Goal: Task Accomplishment & Management: Complete application form

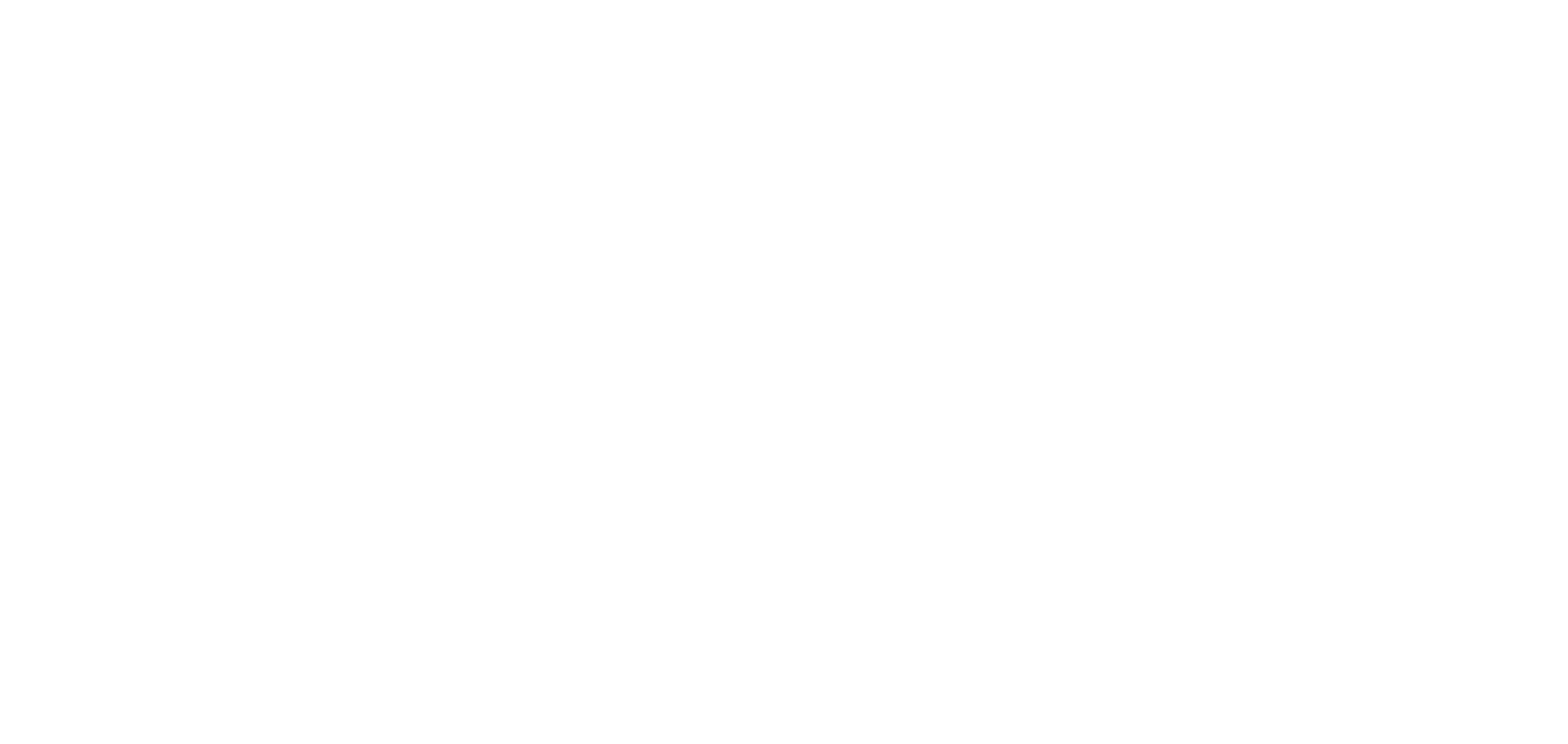
select select "*"
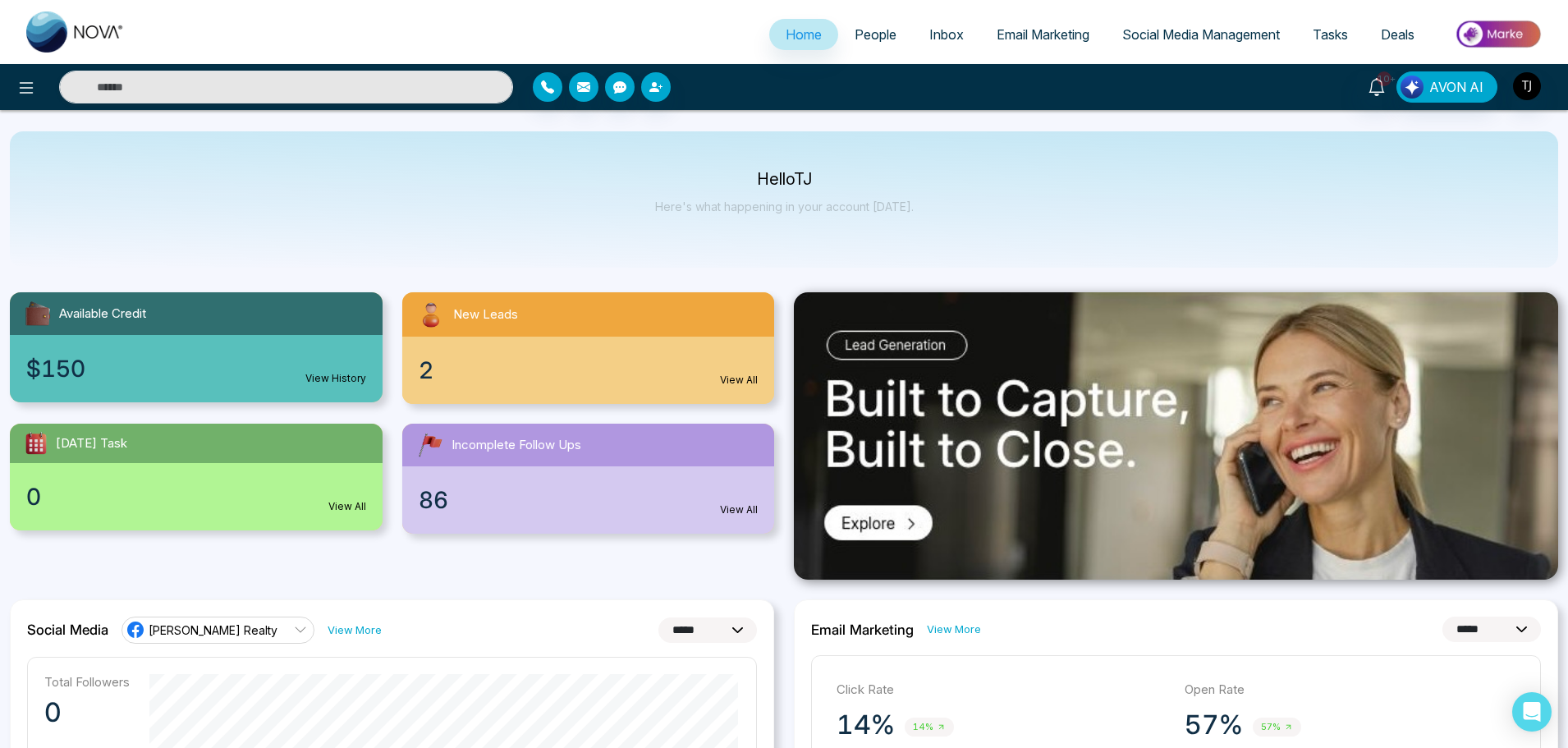
click at [1392, 29] on span "Deals" at bounding box center [1397, 34] width 34 height 17
click at [1401, 40] on span "Deals" at bounding box center [1397, 34] width 34 height 17
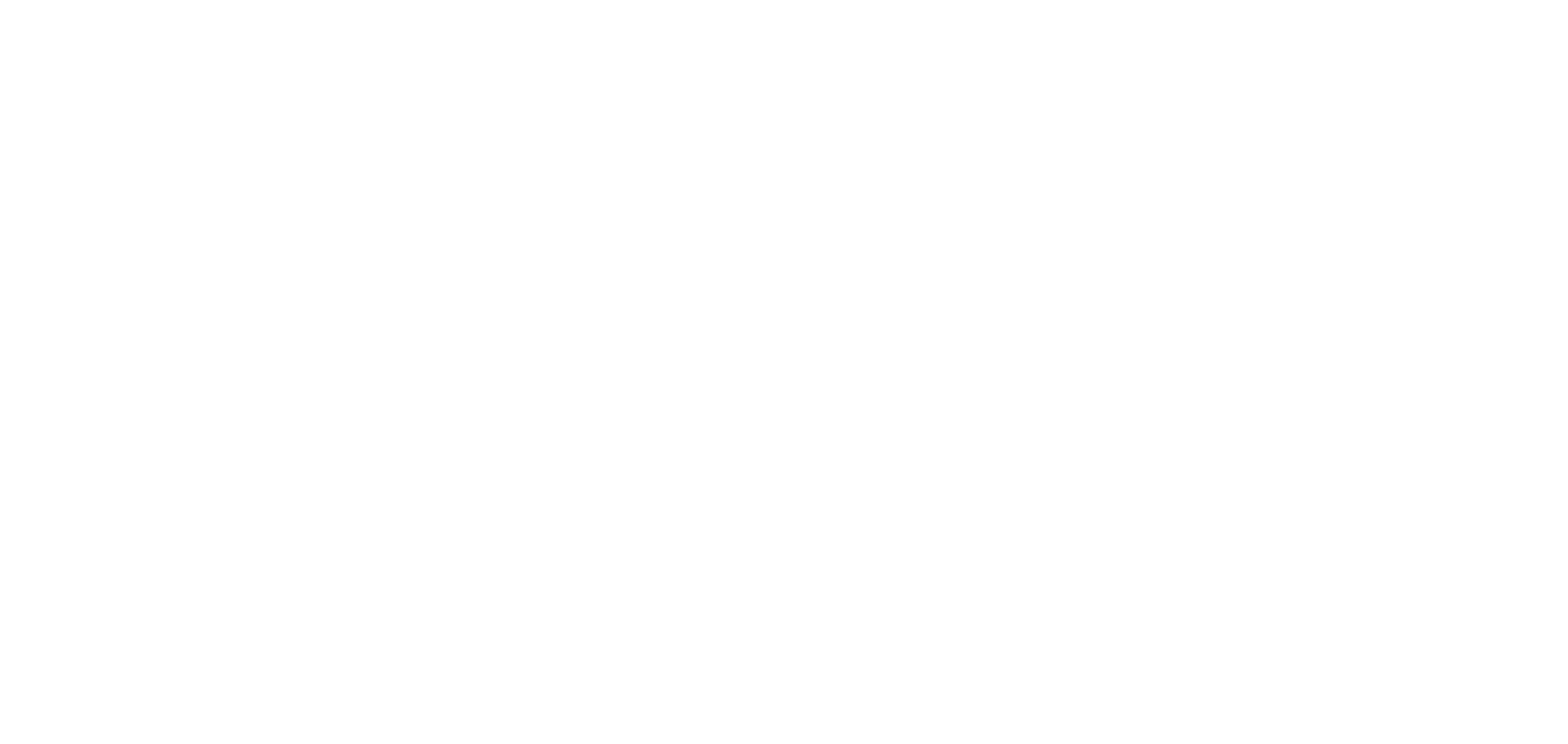
select select "*"
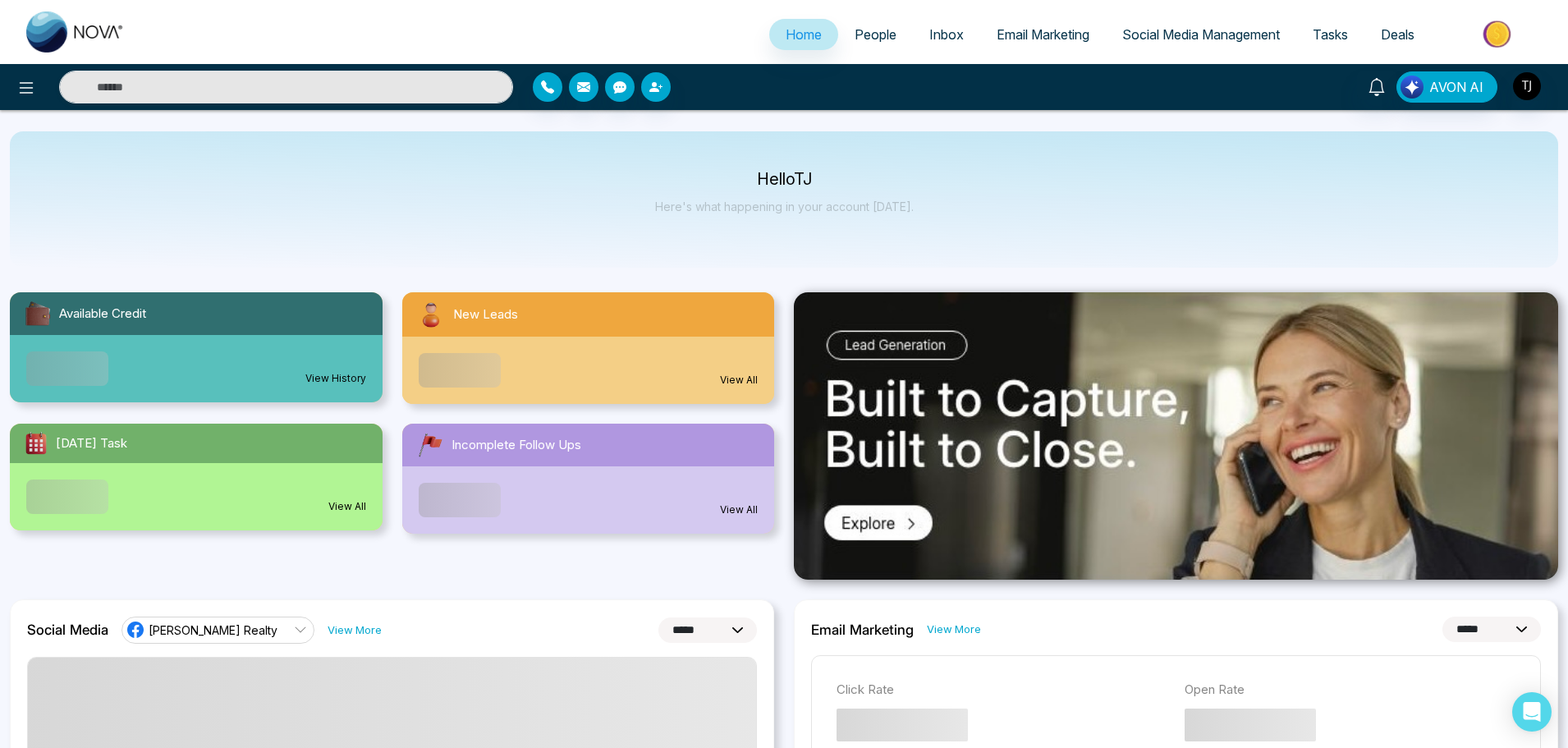
click at [1420, 33] on link "Deals" at bounding box center [1397, 34] width 66 height 31
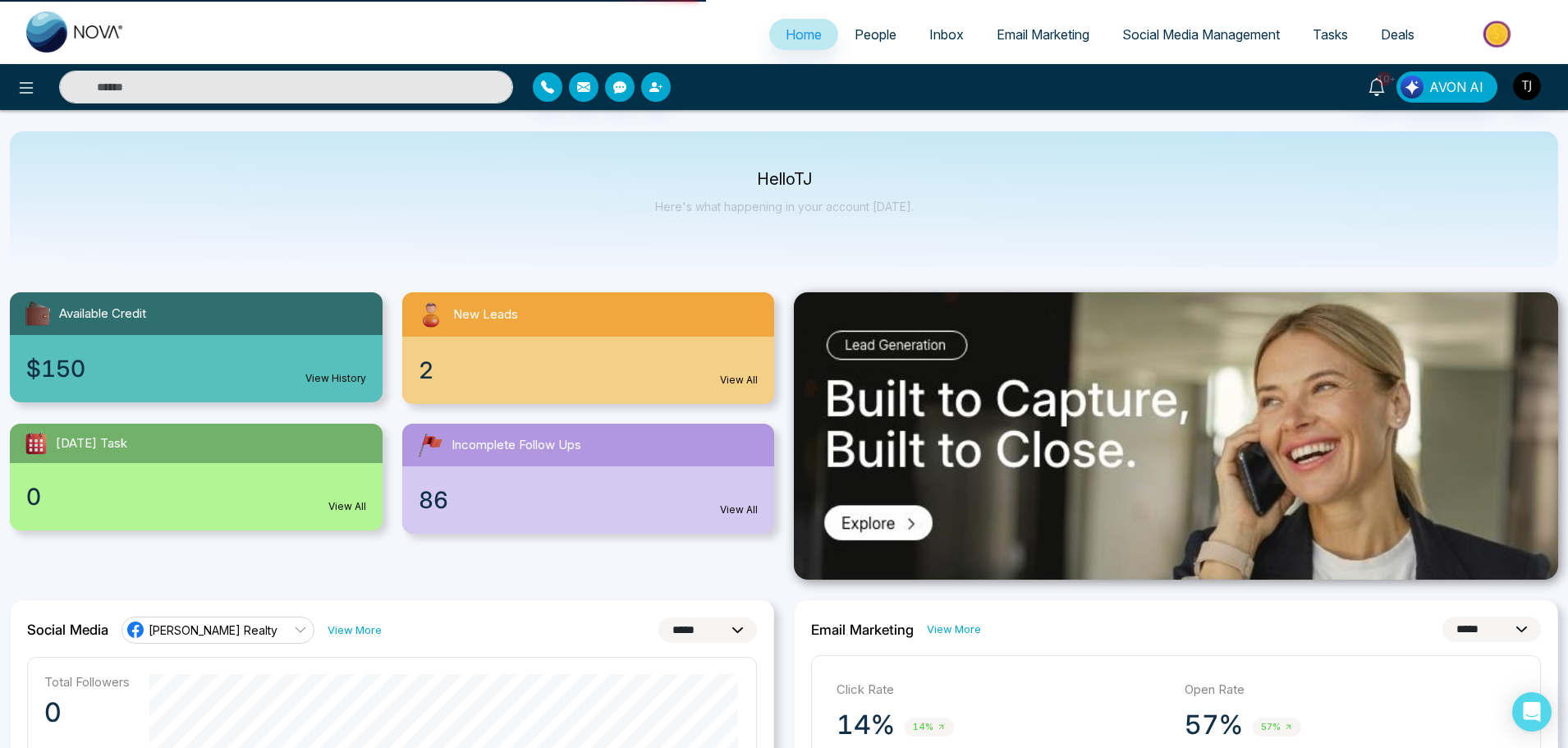
click at [1393, 34] on span "Deals" at bounding box center [1397, 34] width 34 height 17
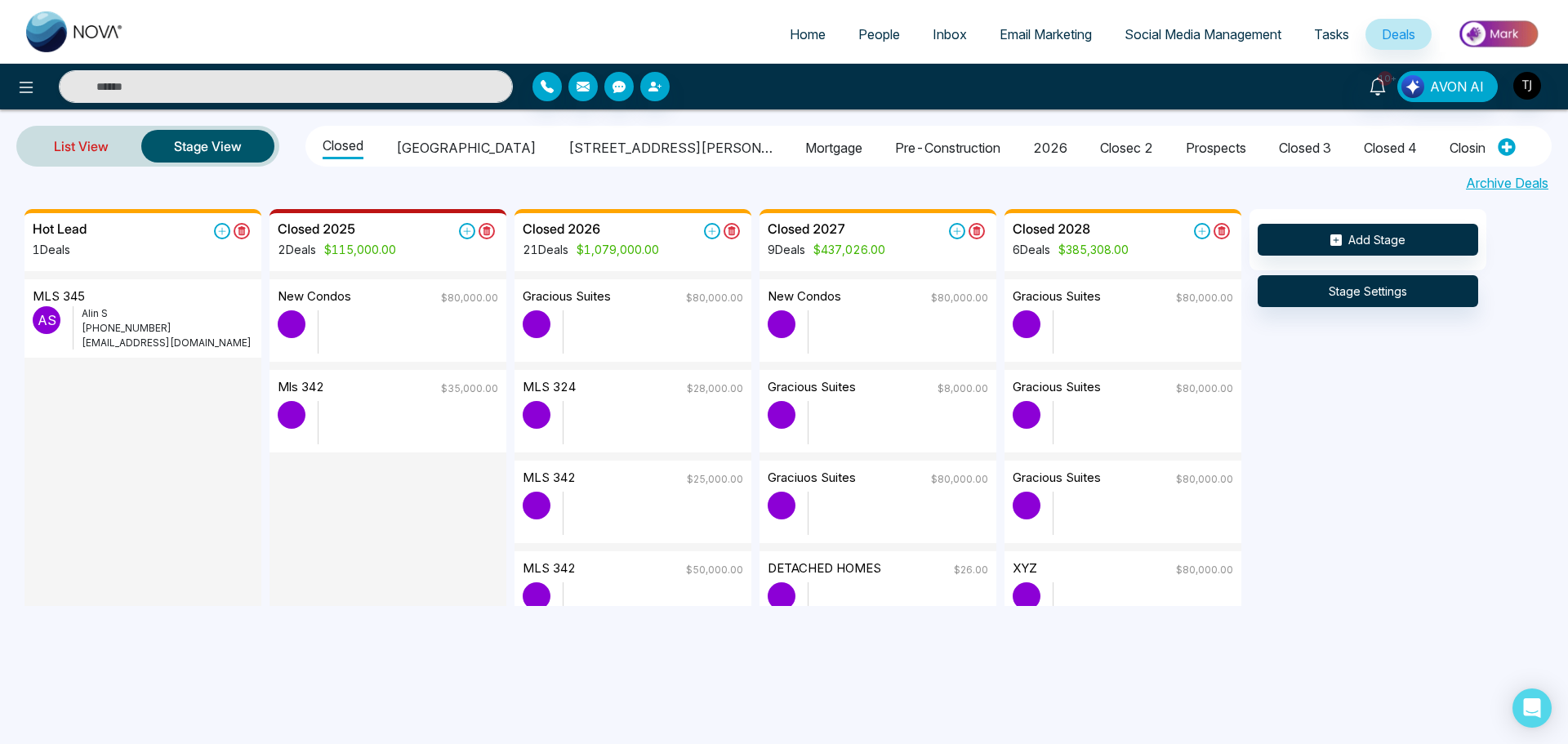
click at [79, 146] on link "List View" at bounding box center [81, 146] width 120 height 40
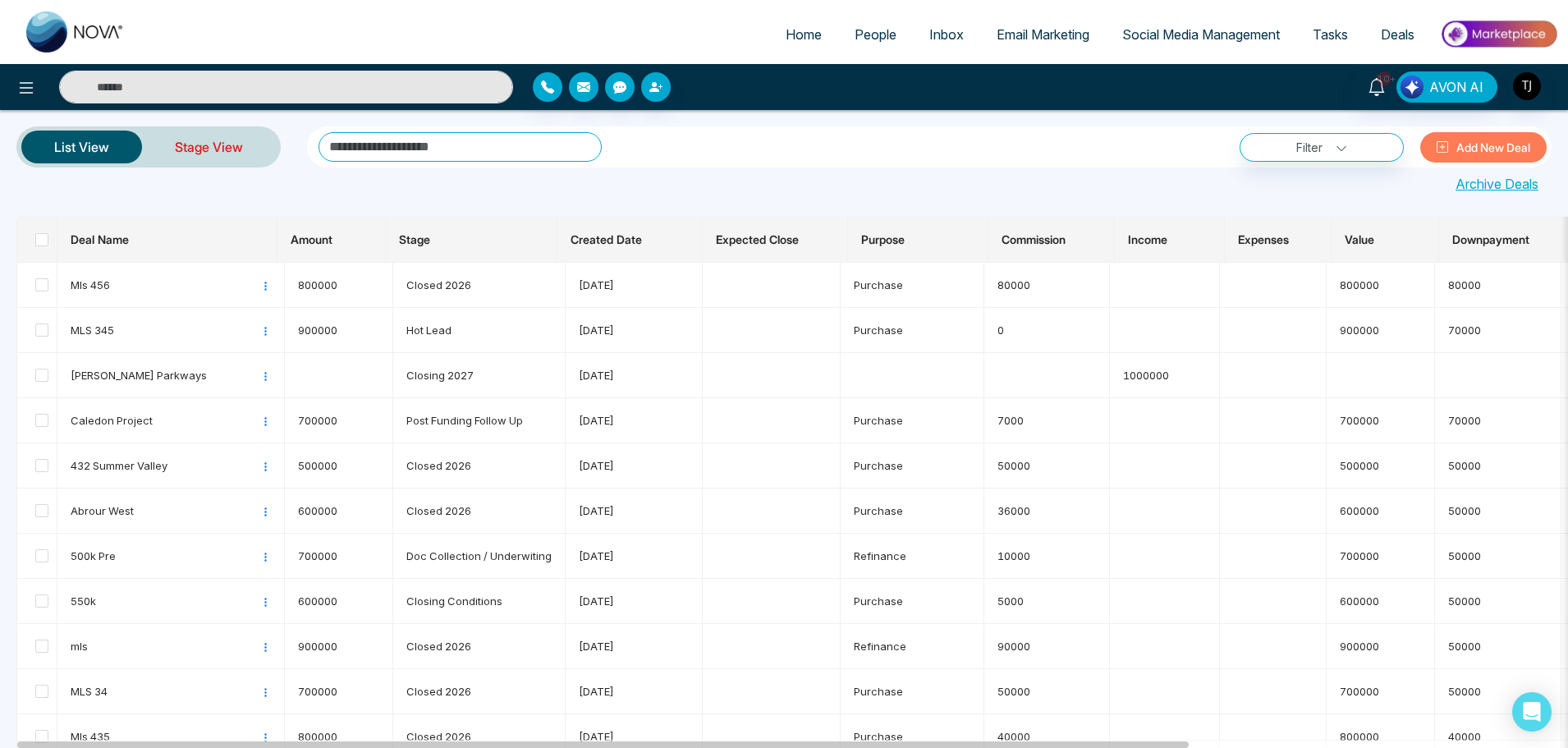
click at [216, 163] on link "Stage View" at bounding box center [209, 147] width 133 height 40
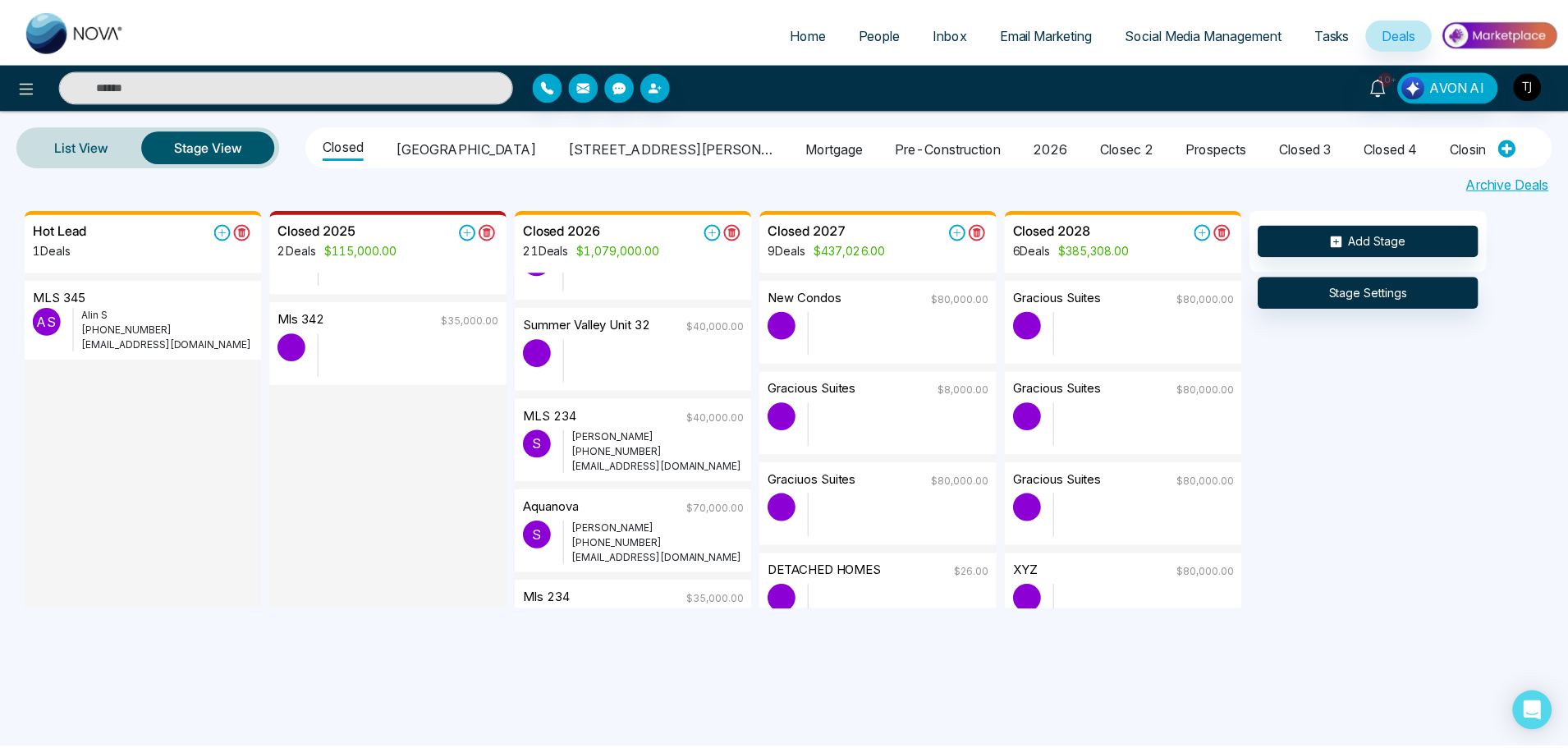
scroll to position [657, 0]
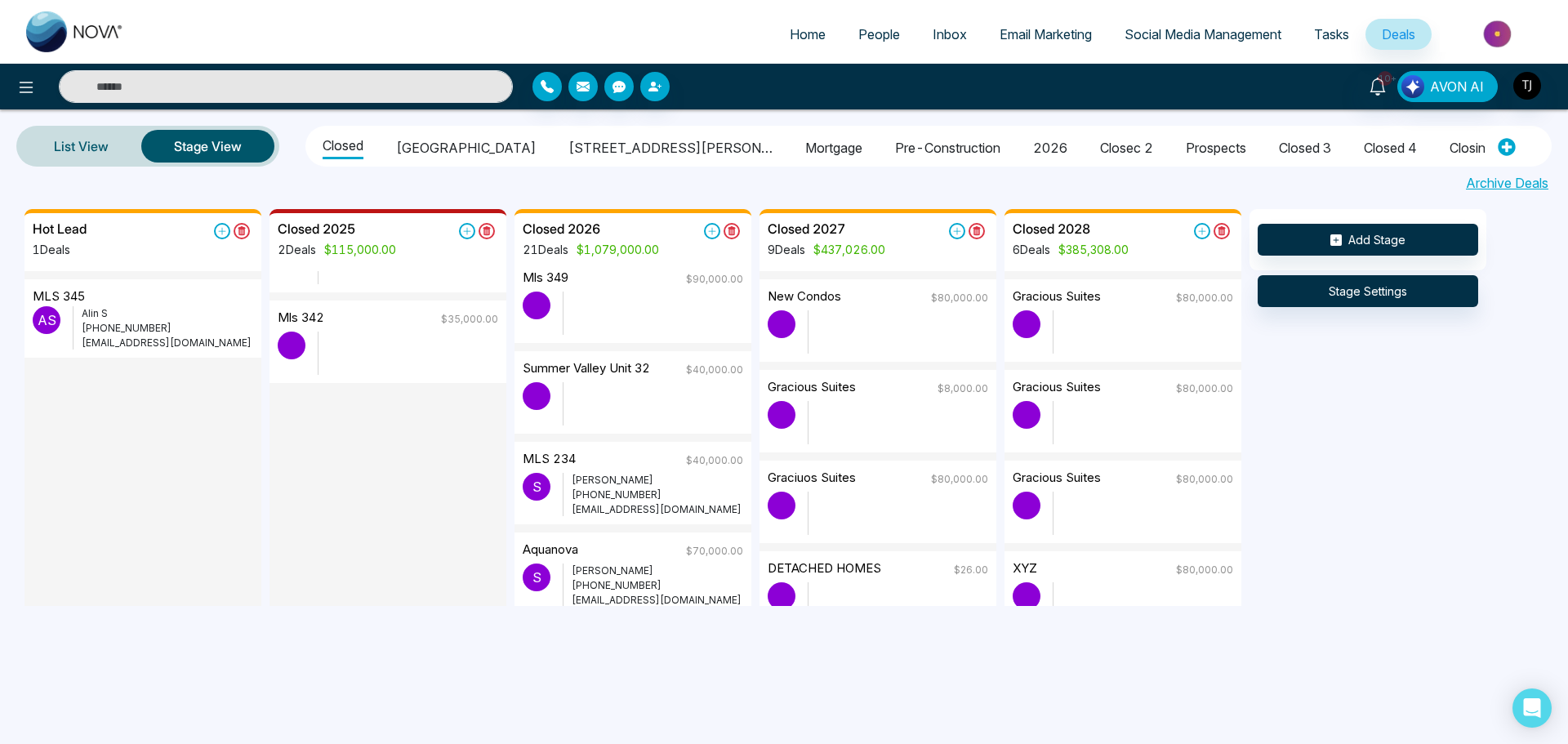
click at [52, 330] on p "A S" at bounding box center [47, 320] width 28 height 28
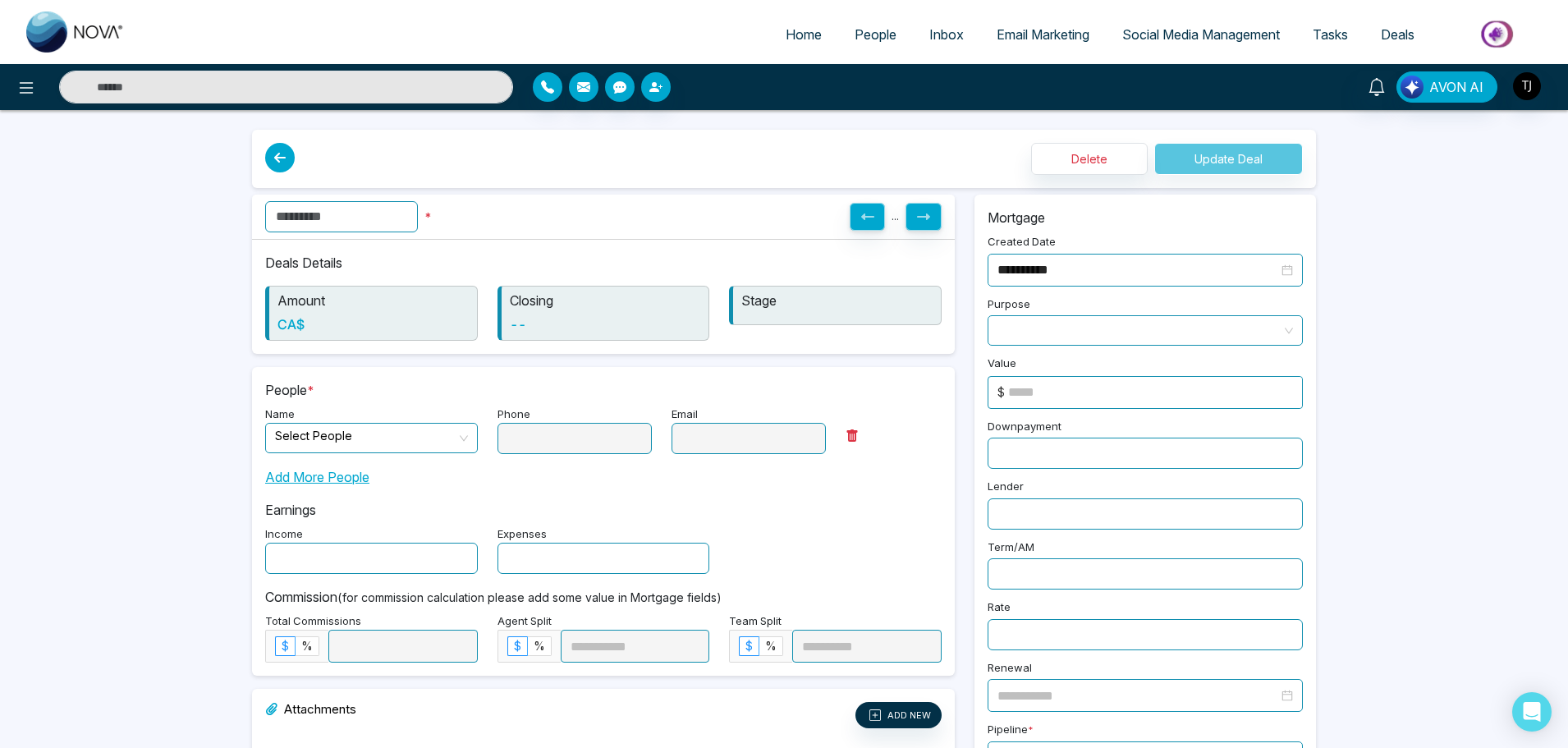
type input "*******"
type input "**********"
type input "*"
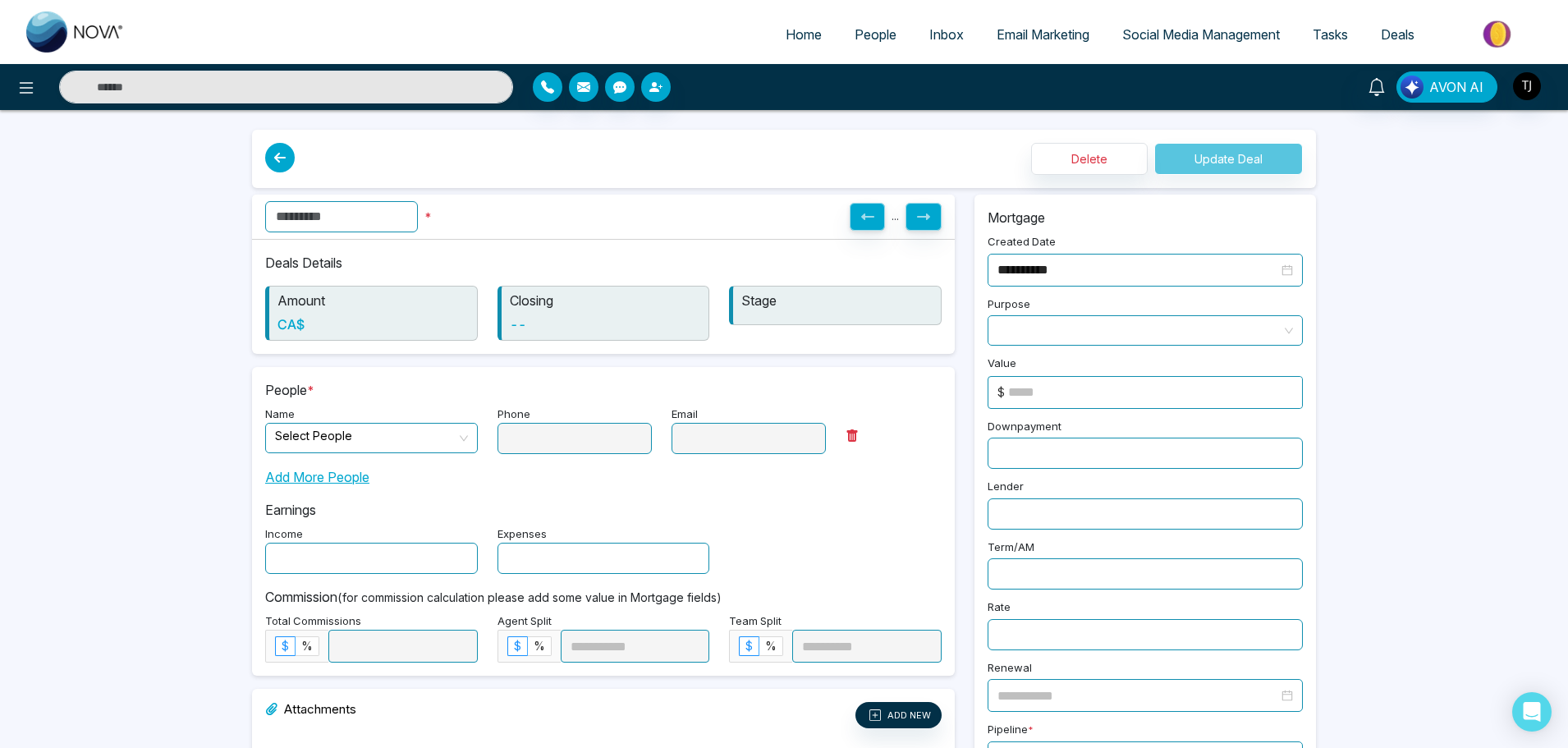
type input "*"
type input "******"
type input "*****"
type input "**********"
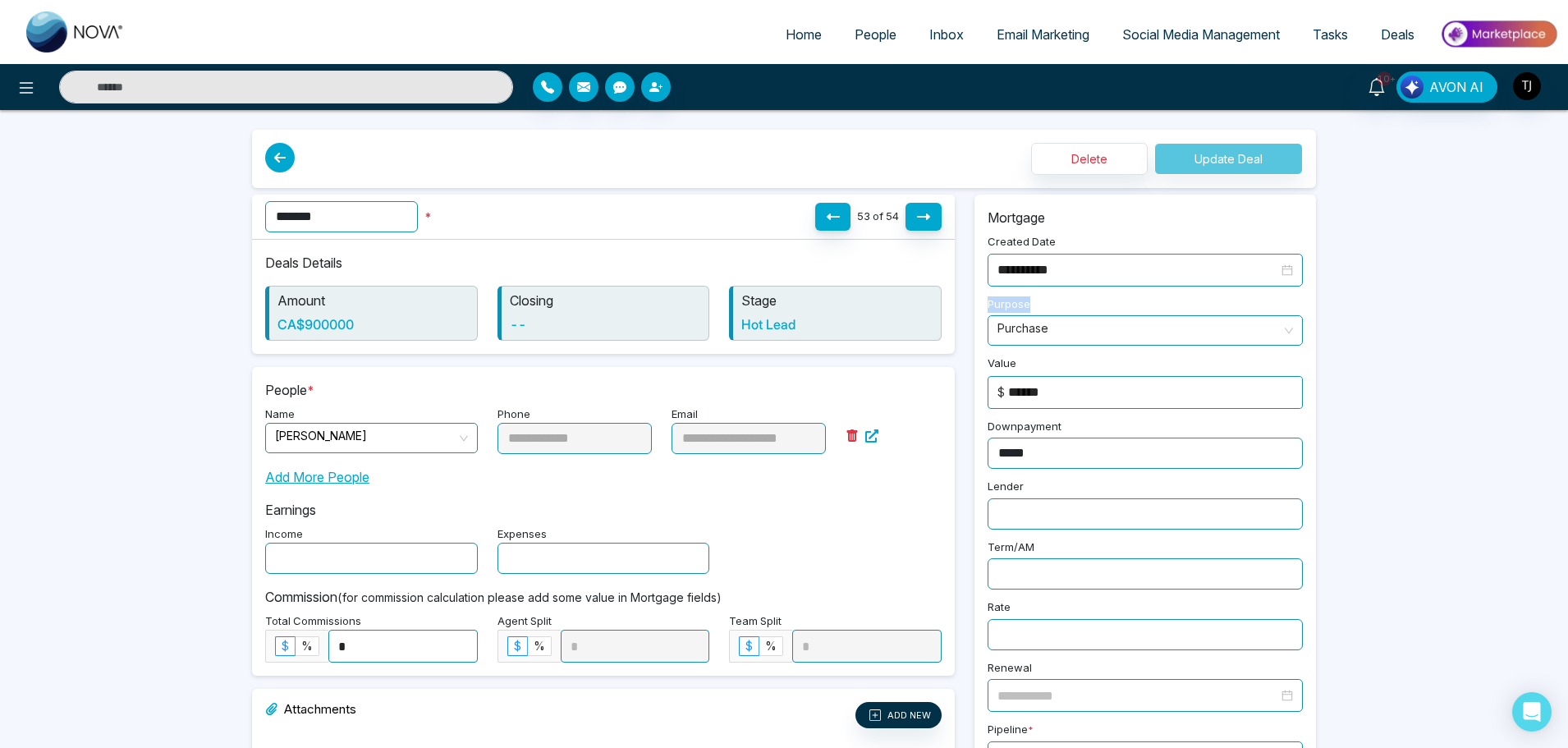
drag, startPoint x: 1040, startPoint y: 299, endPoint x: 976, endPoint y: 301, distance: 64.0
click at [976, 301] on div "**********" at bounding box center [1145, 590] width 341 height 791
copy label "Purpose"
drag, startPoint x: 1024, startPoint y: 369, endPoint x: 979, endPoint y: 369, distance: 45.0
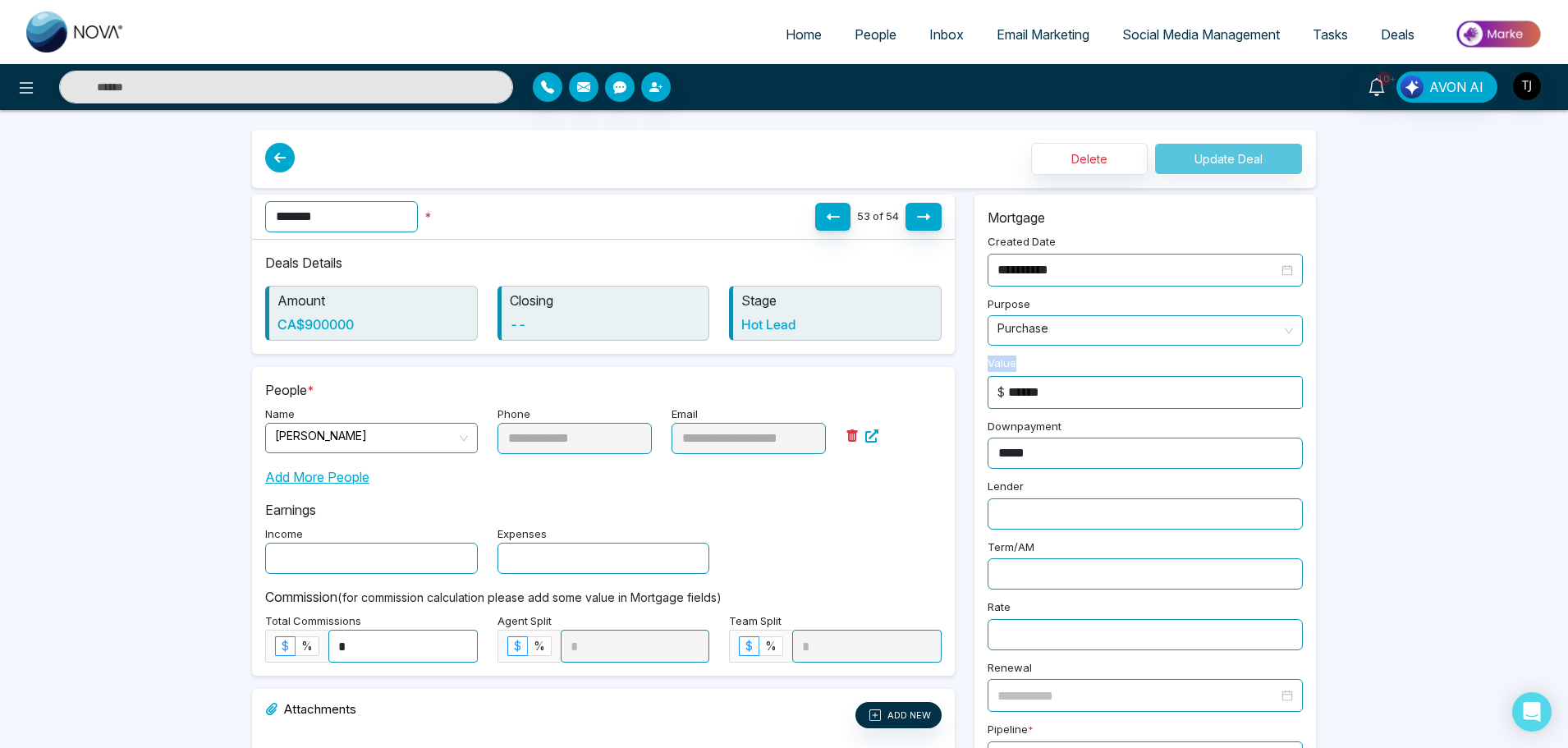
click at [979, 369] on div "Value $ ******" at bounding box center [1145, 380] width 335 height 57
copy label "Value"
drag, startPoint x: 1054, startPoint y: 424, endPoint x: 989, endPoint y: 432, distance: 65.5
click at [989, 432] on label "Downpayment" at bounding box center [1024, 429] width 74 height 19
drag, startPoint x: 1072, startPoint y: 419, endPoint x: 979, endPoint y: 437, distance: 94.7
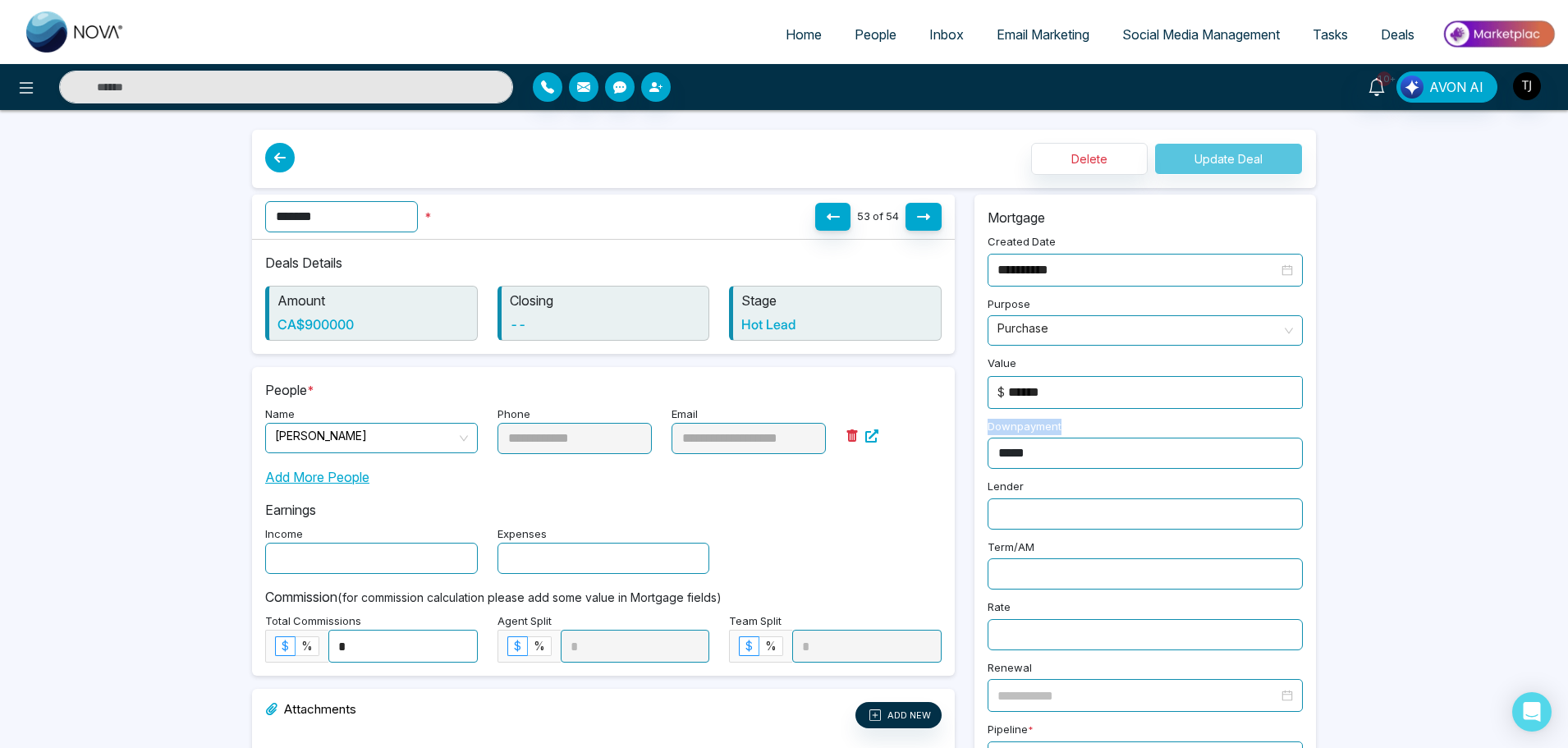
click at [979, 437] on div "Downpayment *****" at bounding box center [1145, 442] width 335 height 54
copy label "Downpayment"
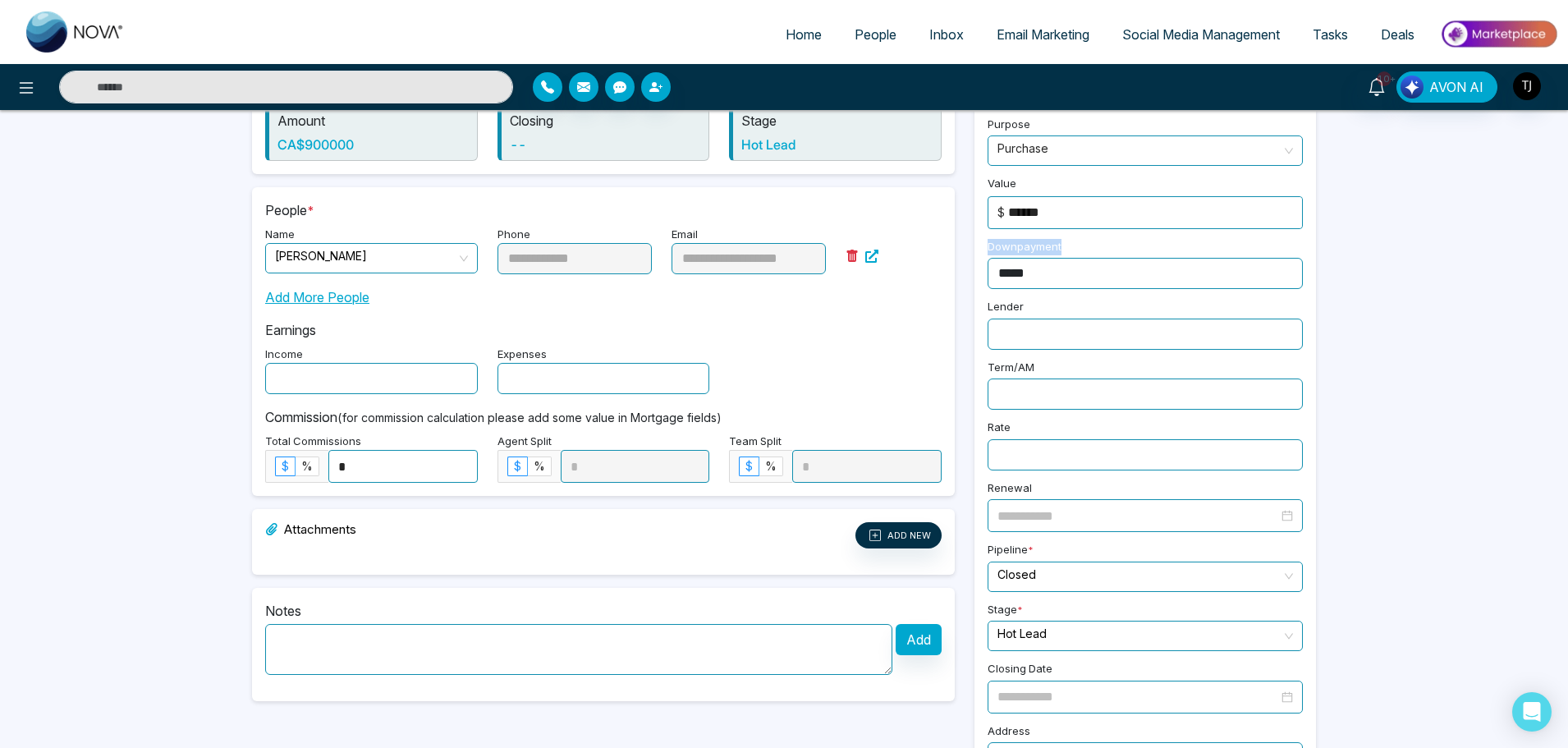
scroll to position [182, 0]
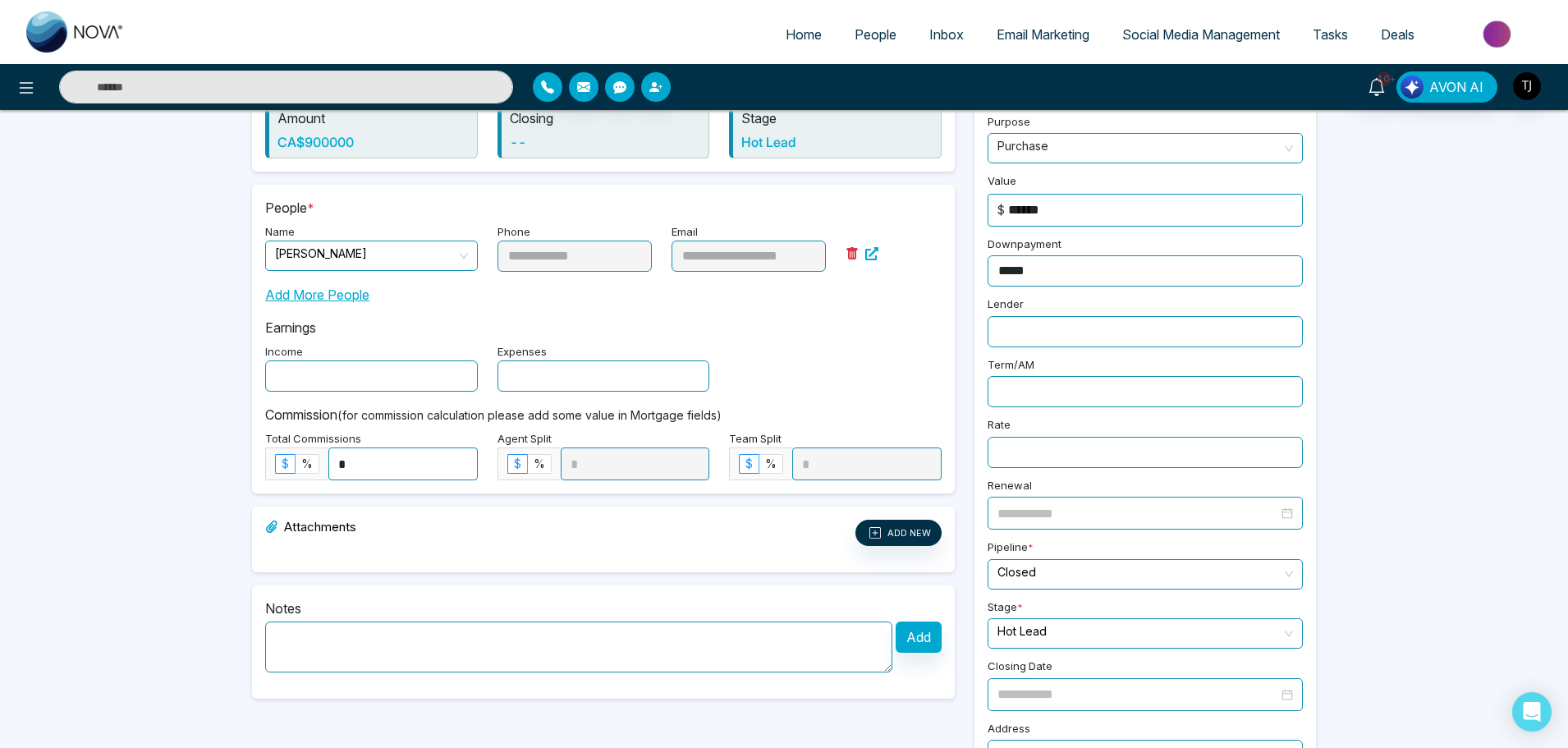
click at [1010, 308] on label "Lender" at bounding box center [1005, 306] width 36 height 19
copy label "Lender"
drag, startPoint x: 1039, startPoint y: 366, endPoint x: 970, endPoint y: 365, distance: 69.0
click at [970, 365] on div "**********" at bounding box center [1145, 408] width 362 height 791
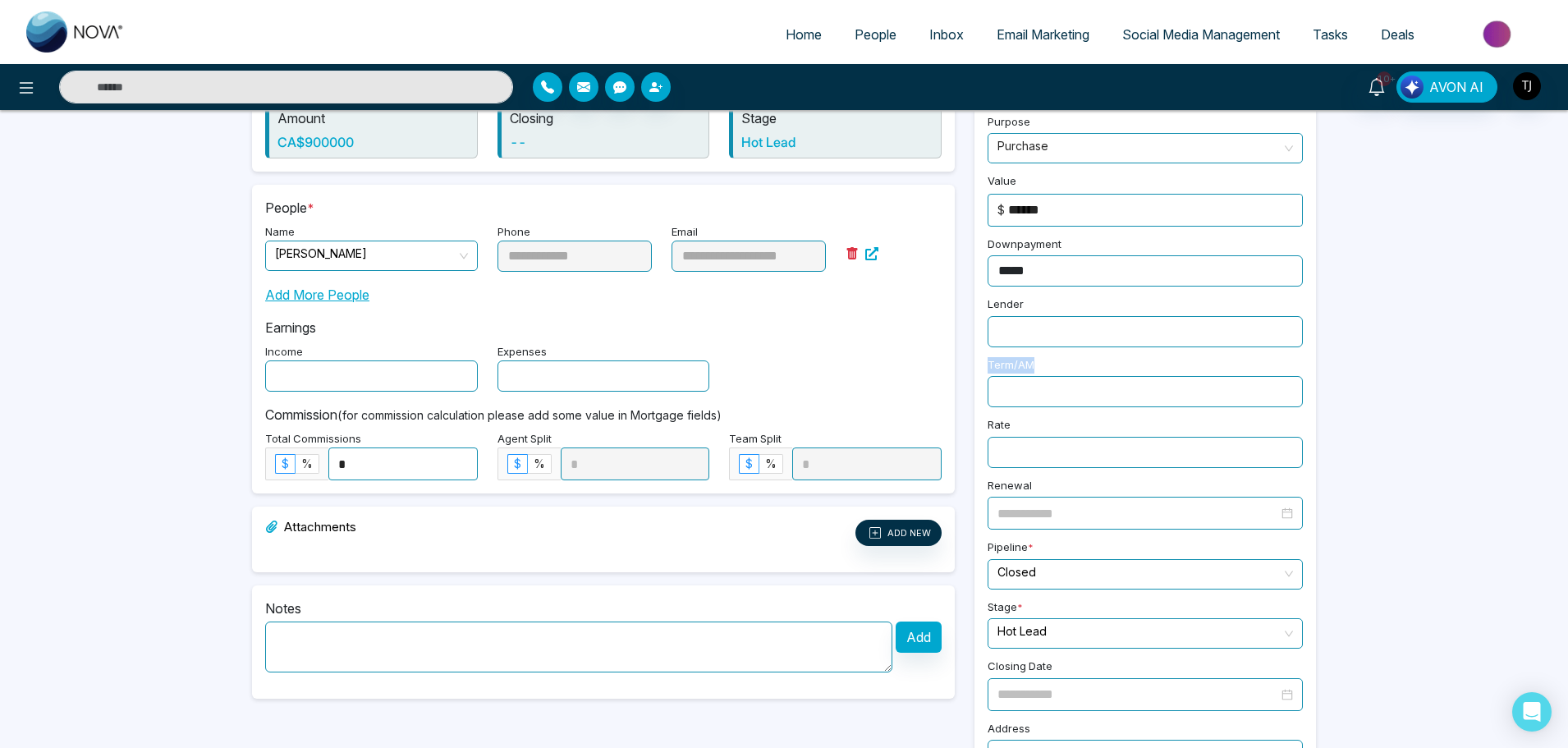
copy label "Term/AM"
click at [1012, 431] on div "Rate" at bounding box center [1145, 440] width 335 height 54
copy label "Rate"
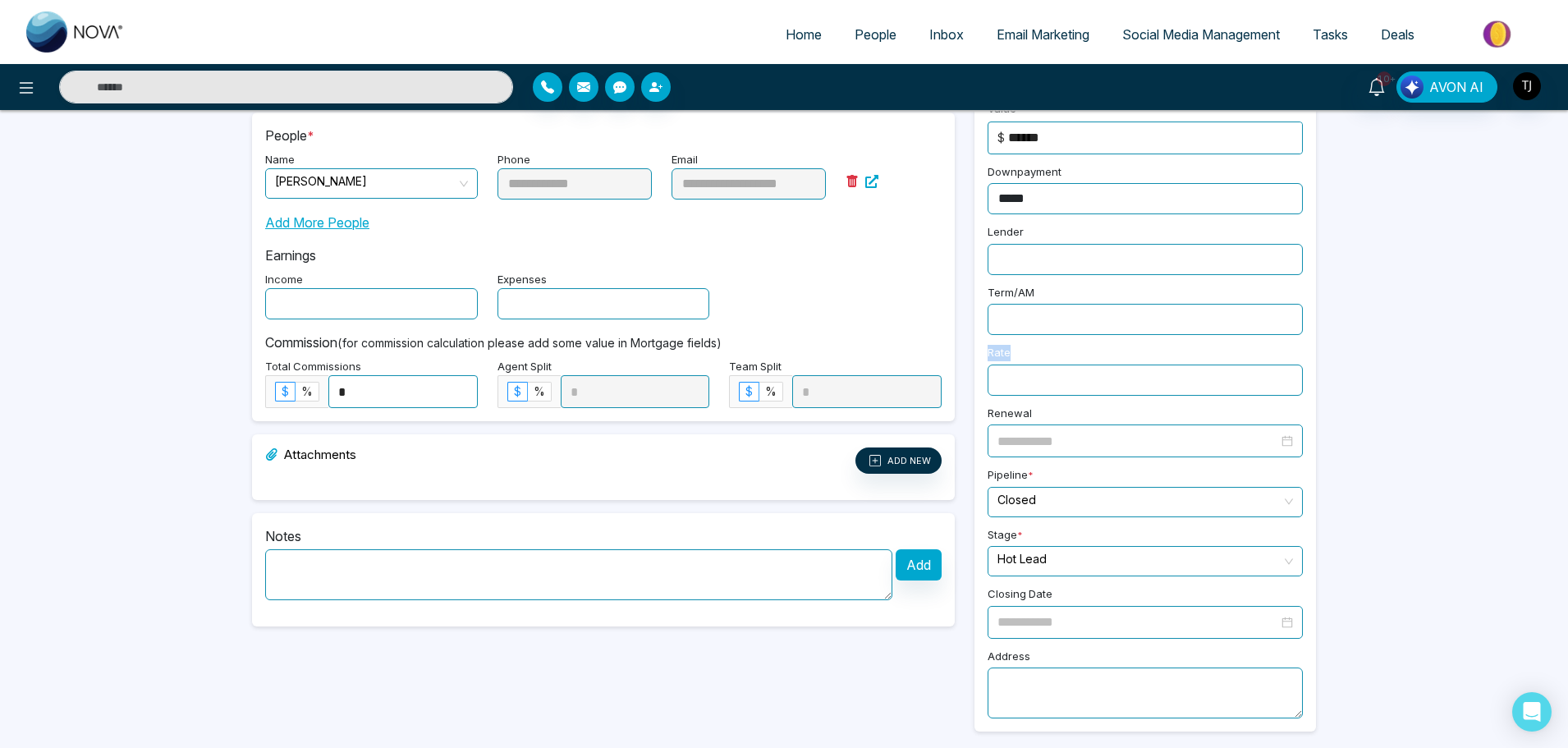
scroll to position [258, 0]
click at [1029, 408] on label "Renewal" at bounding box center [1009, 412] width 44 height 19
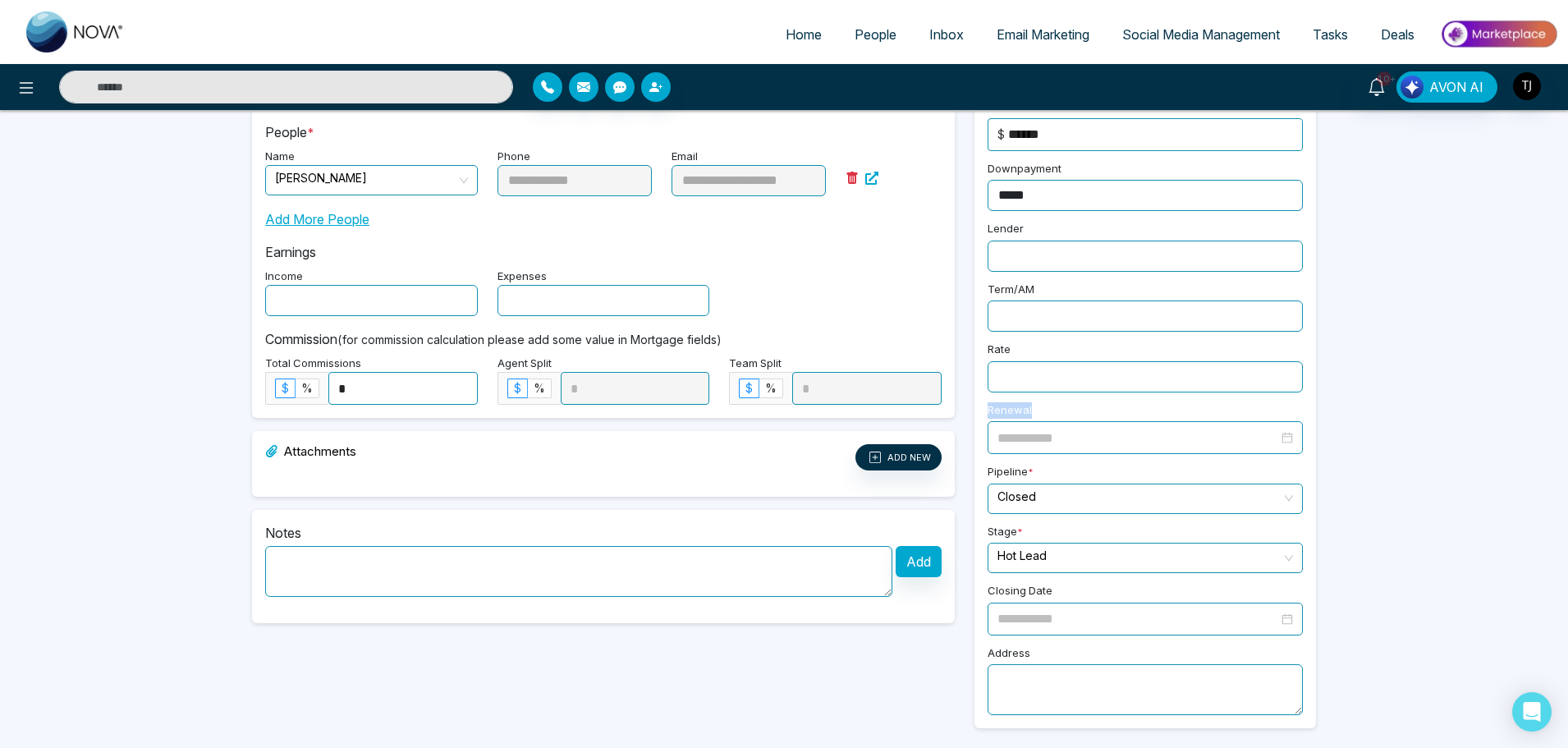
click at [1029, 408] on label "Renewal" at bounding box center [1009, 412] width 44 height 19
copy label "Renewal"
click at [1017, 473] on label "Pipeline *" at bounding box center [1010, 474] width 46 height 19
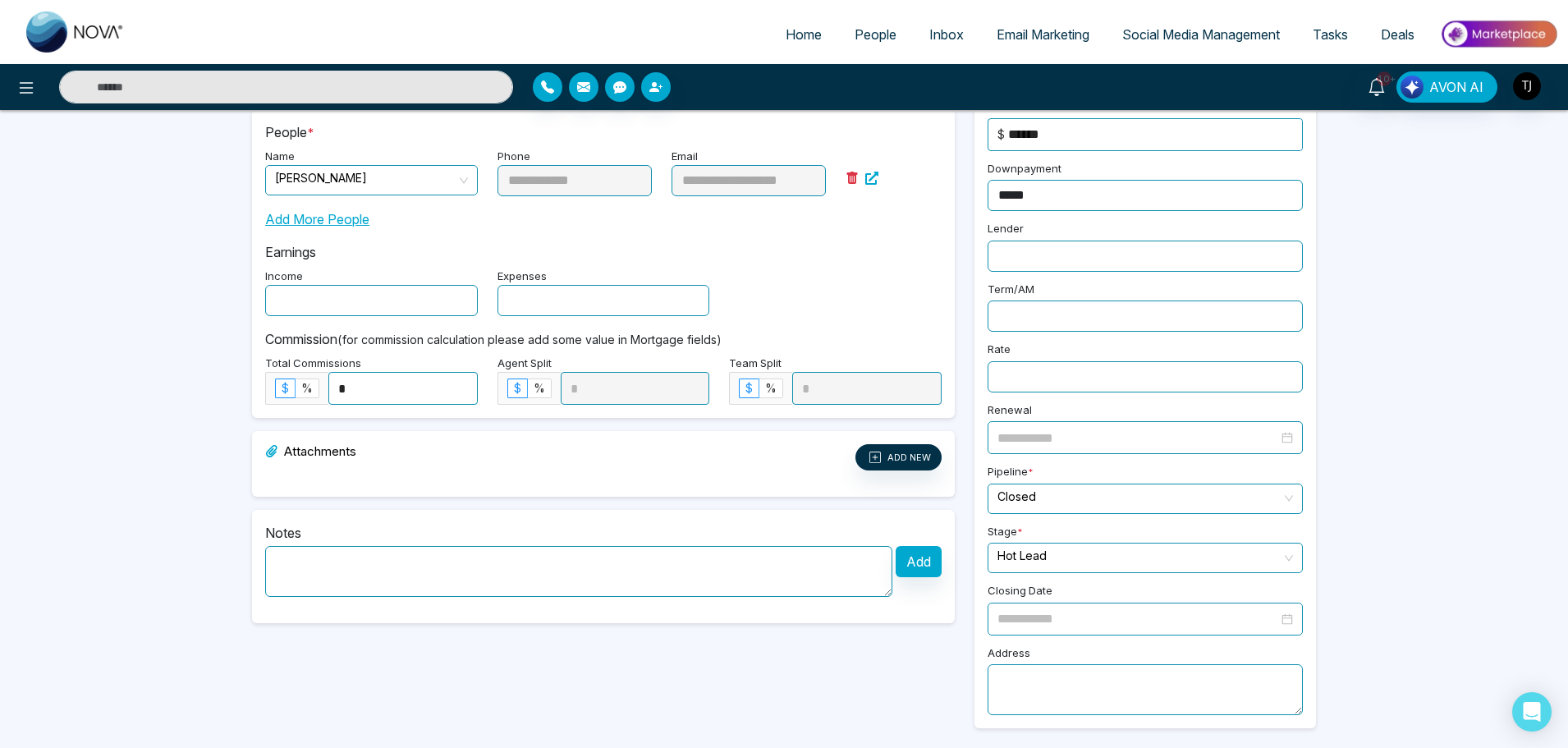
copy label "Pipeline"
drag, startPoint x: 1077, startPoint y: 734, endPoint x: 1062, endPoint y: 765, distance: 34.4
click at [1062, 490] on html "**********" at bounding box center [784, 116] width 1568 height 748
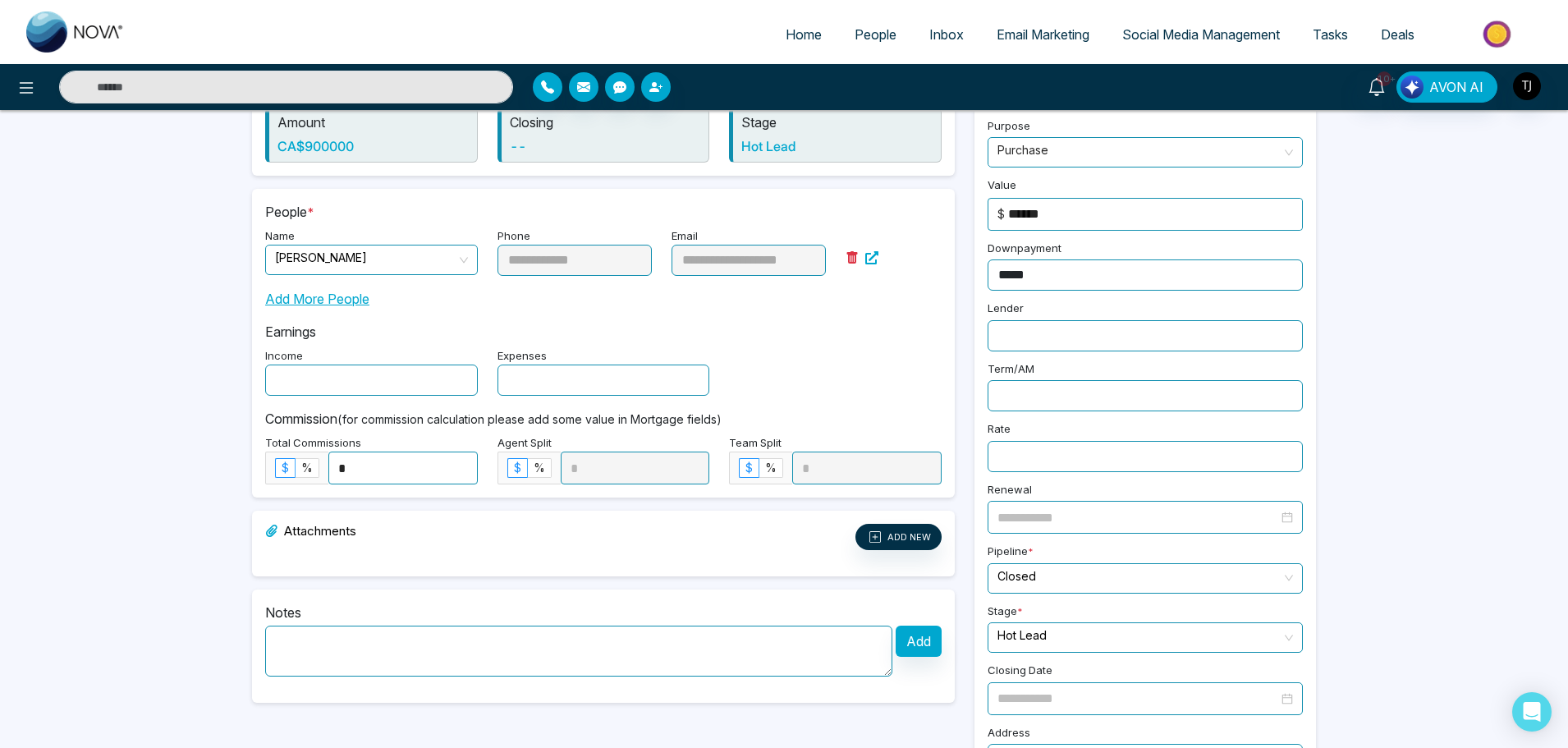
scroll to position [0, 0]
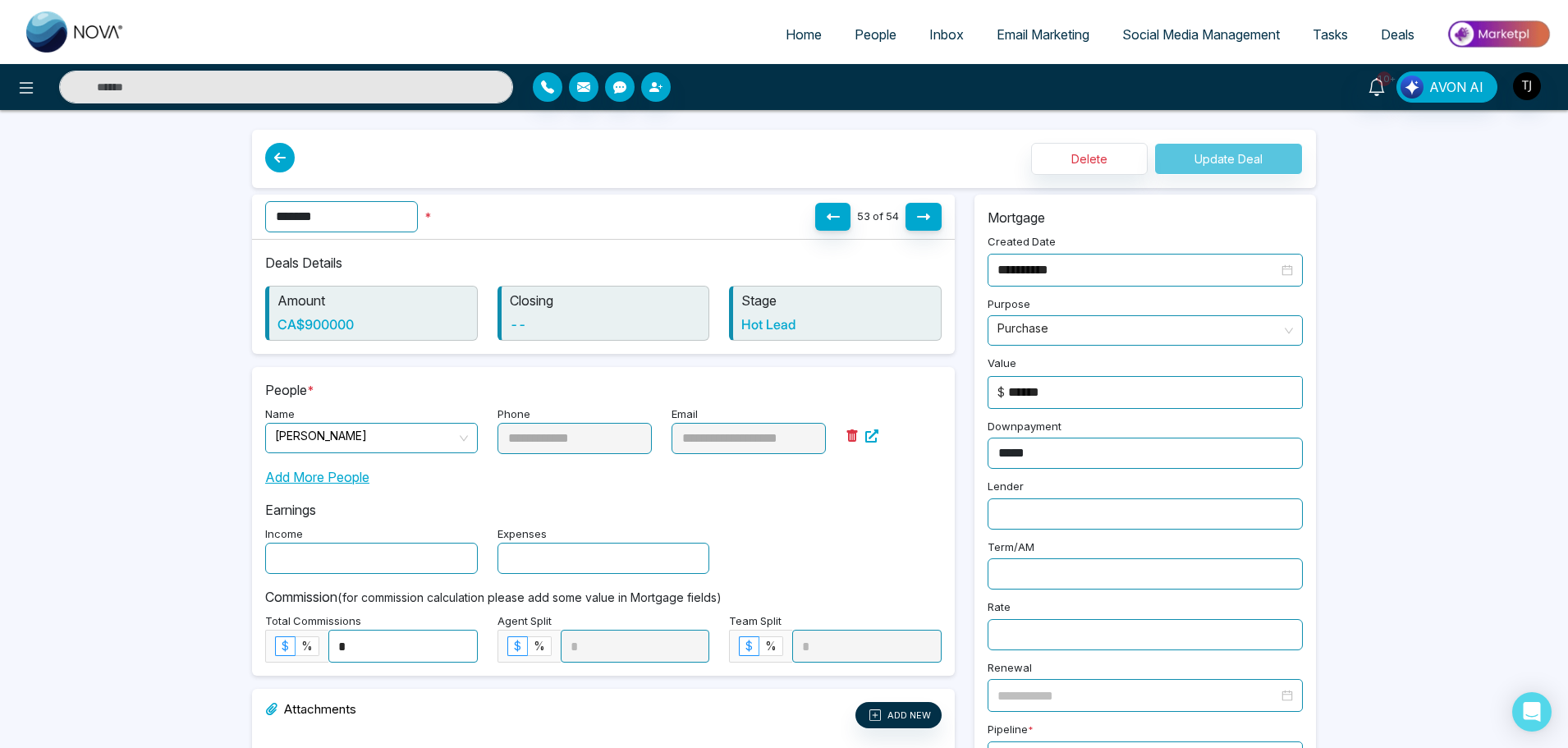
click at [1016, 305] on label "Purpose" at bounding box center [1009, 306] width 42 height 19
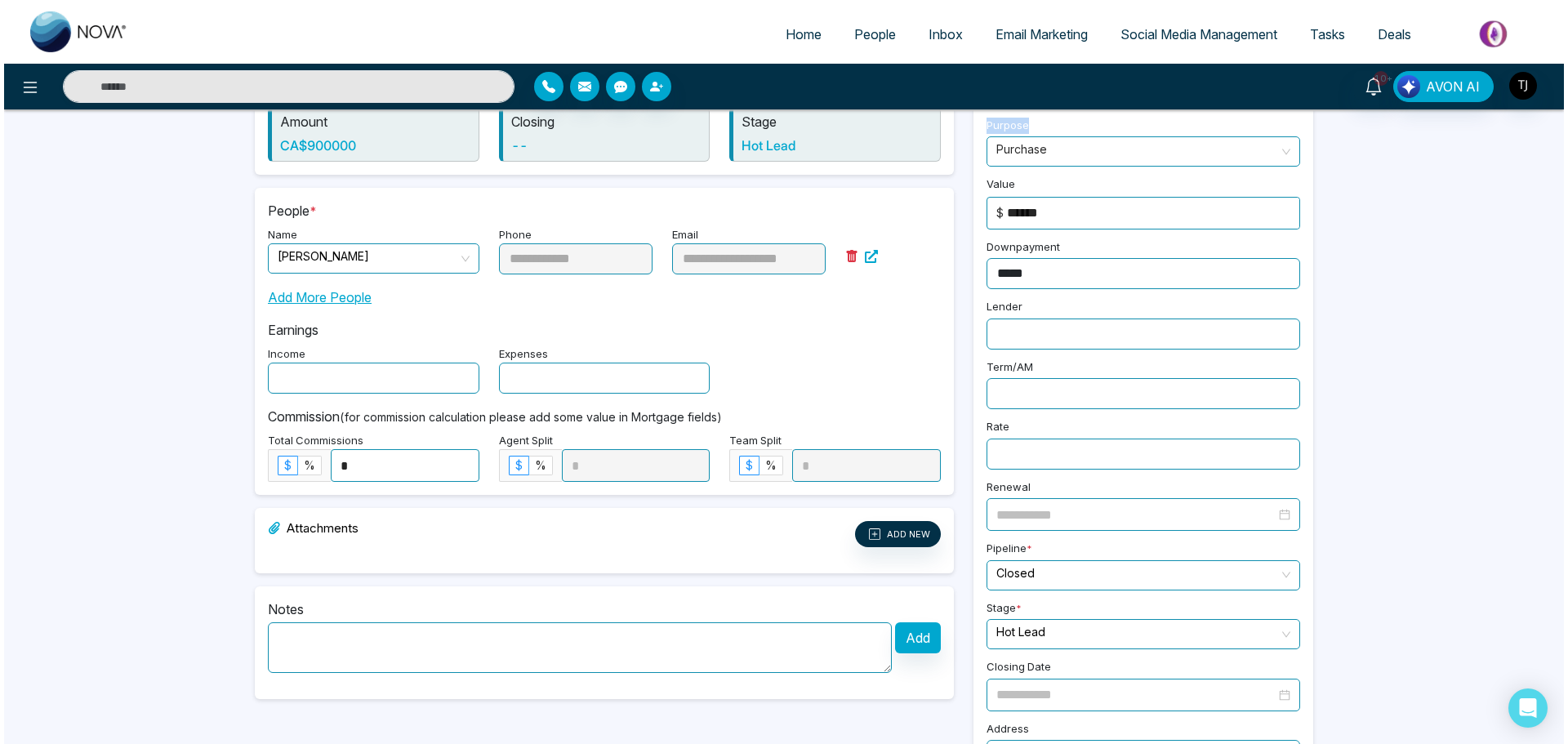
scroll to position [257, 0]
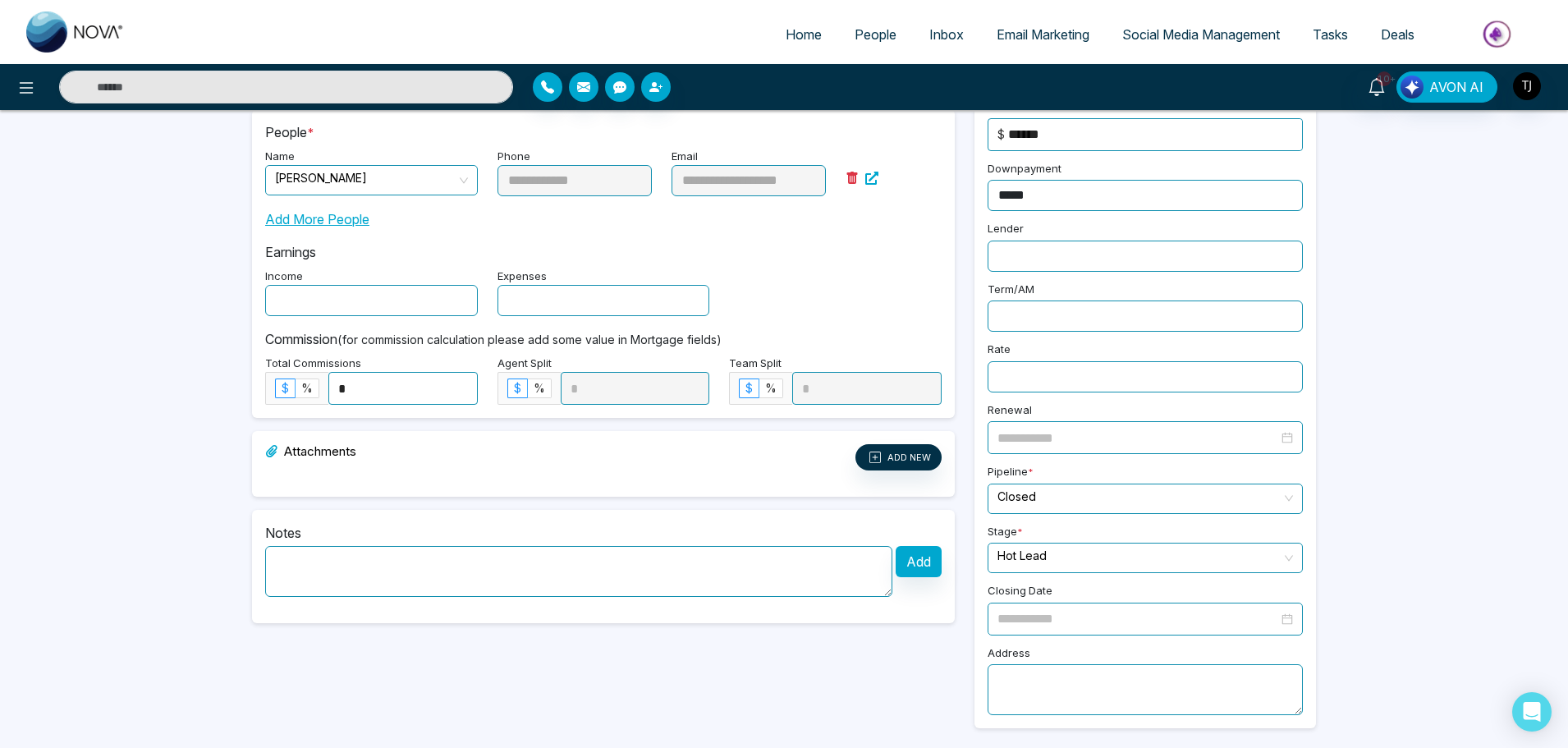
click at [1054, 618] on input at bounding box center [1138, 618] width 281 height 20
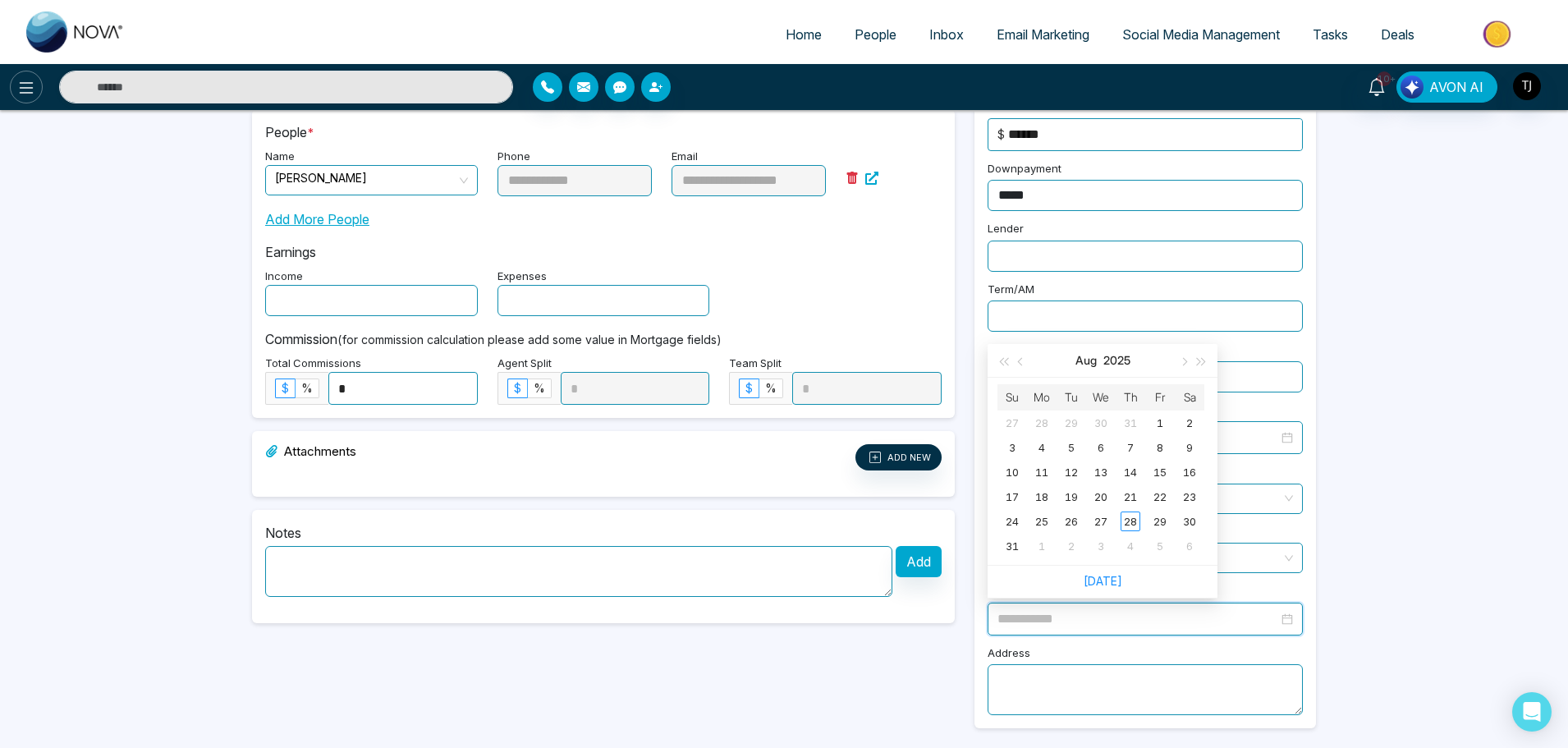
click at [30, 80] on icon at bounding box center [27, 88] width 19 height 19
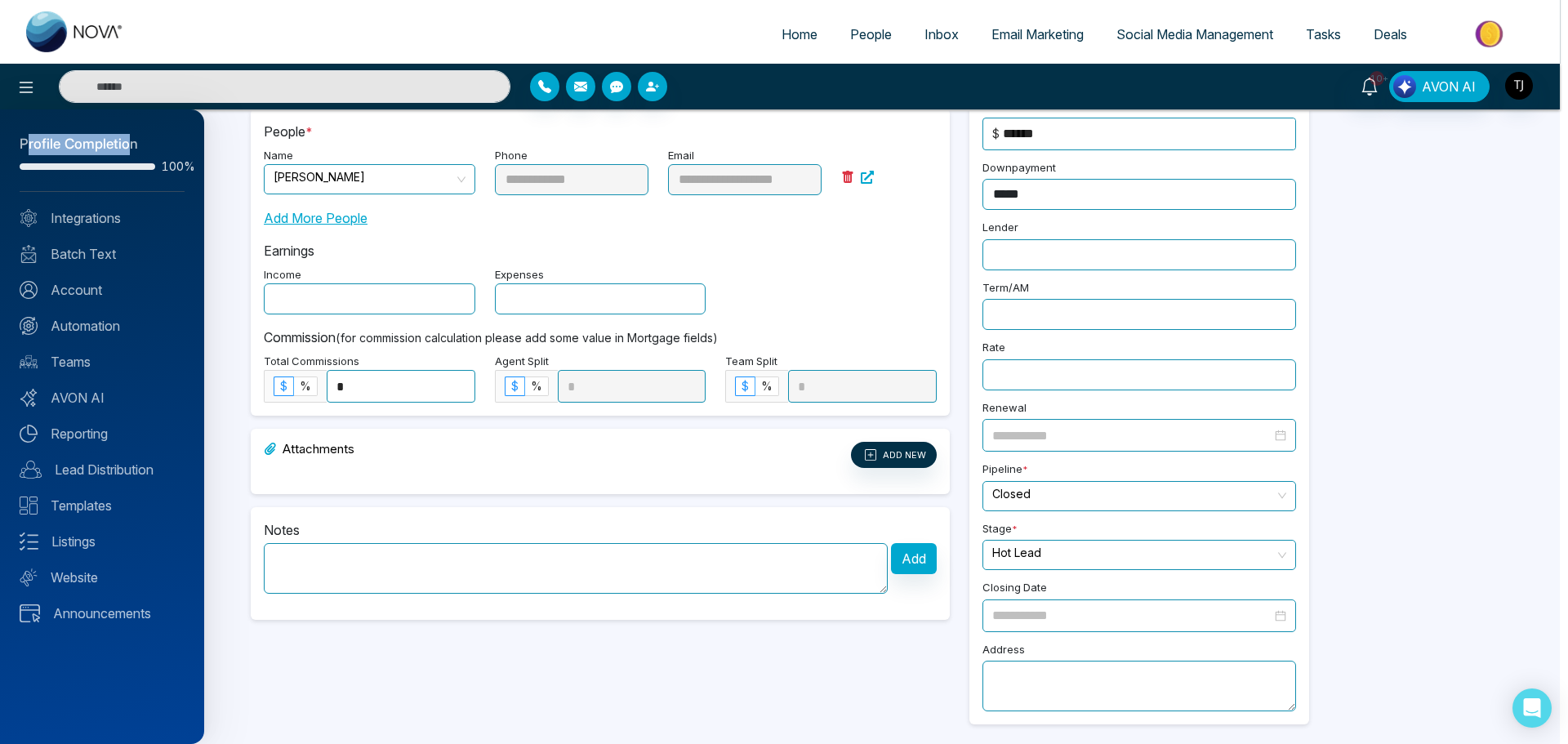
drag, startPoint x: 132, startPoint y: 139, endPoint x: 79, endPoint y: 145, distance: 53.3
click at [26, 145] on div "Profile Completion" at bounding box center [102, 144] width 165 height 21
drag, startPoint x: 145, startPoint y: 143, endPoint x: 134, endPoint y: 142, distance: 11.0
click at [143, 143] on div "Profile Completion" at bounding box center [102, 144] width 165 height 21
drag, startPoint x: 134, startPoint y: 142, endPoint x: 24, endPoint y: 143, distance: 110.0
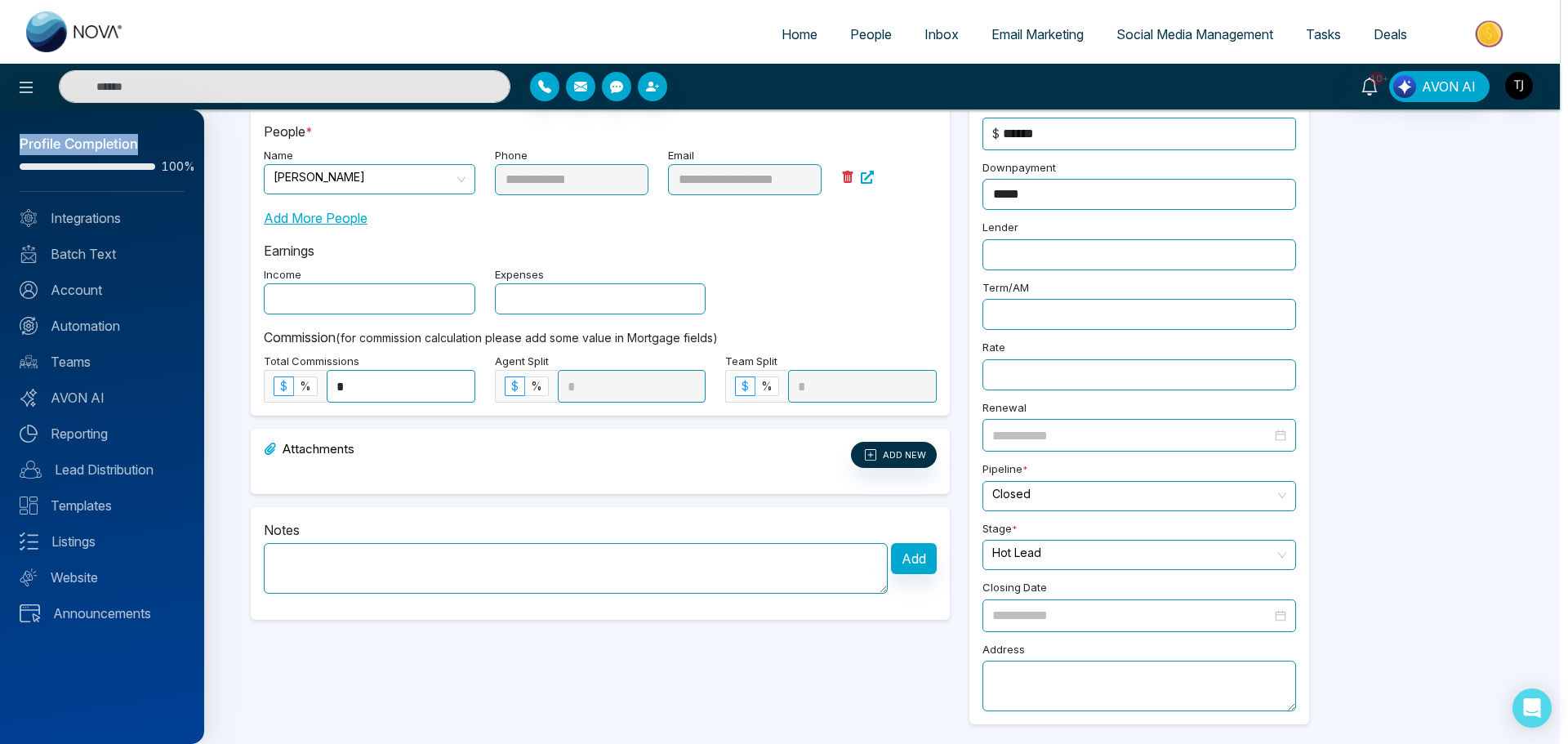
click at [24, 143] on div "Profile Completion" at bounding box center [102, 144] width 165 height 21
click at [80, 220] on link "Integrations" at bounding box center [102, 218] width 165 height 19
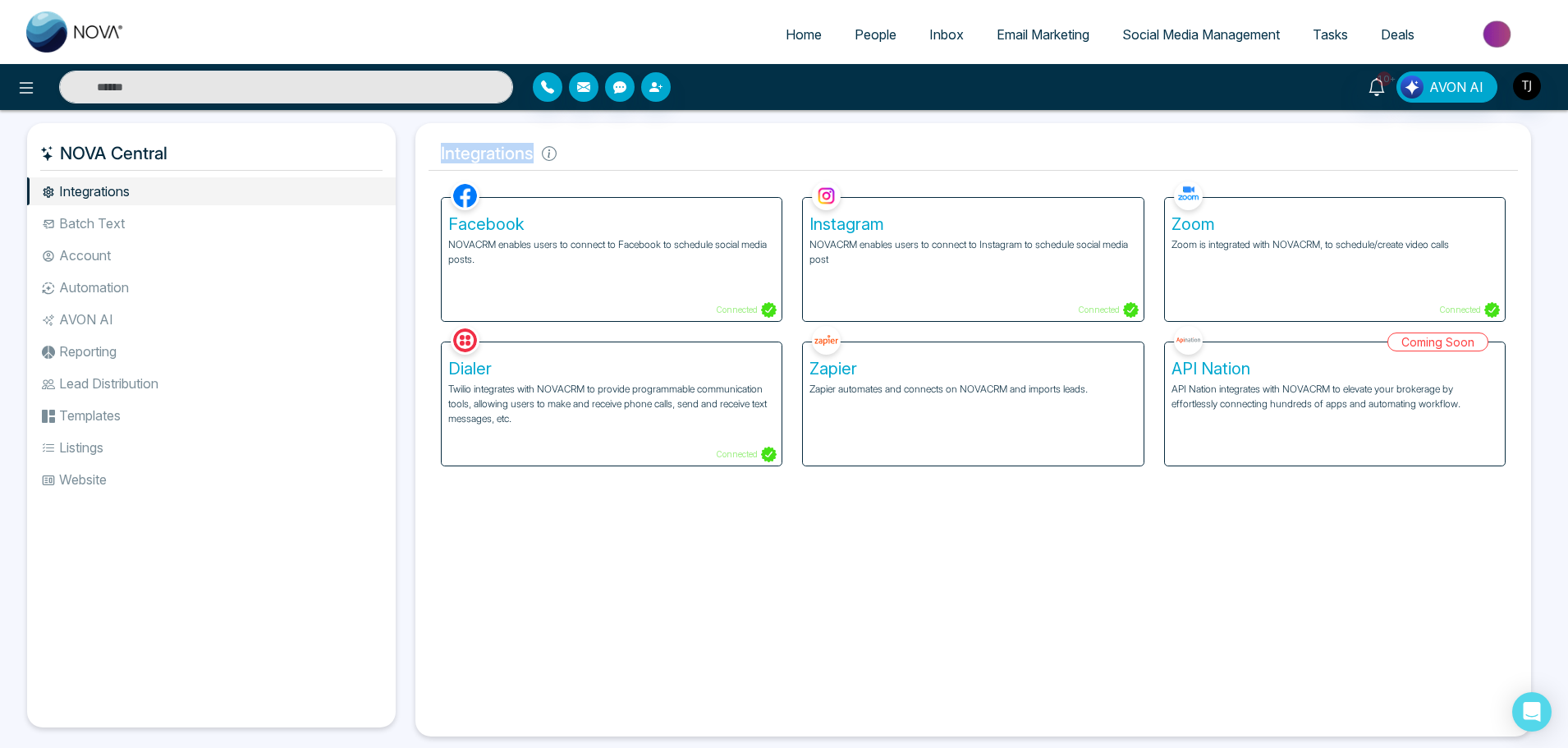
drag, startPoint x: 534, startPoint y: 154, endPoint x: 427, endPoint y: 159, distance: 107.1
click at [427, 159] on div "Integrations Facebook NOVACRM enables users to connect to Facebook to schedule …" at bounding box center [973, 430] width 1115 height 614
click at [87, 225] on li "Batch Text" at bounding box center [211, 224] width 369 height 28
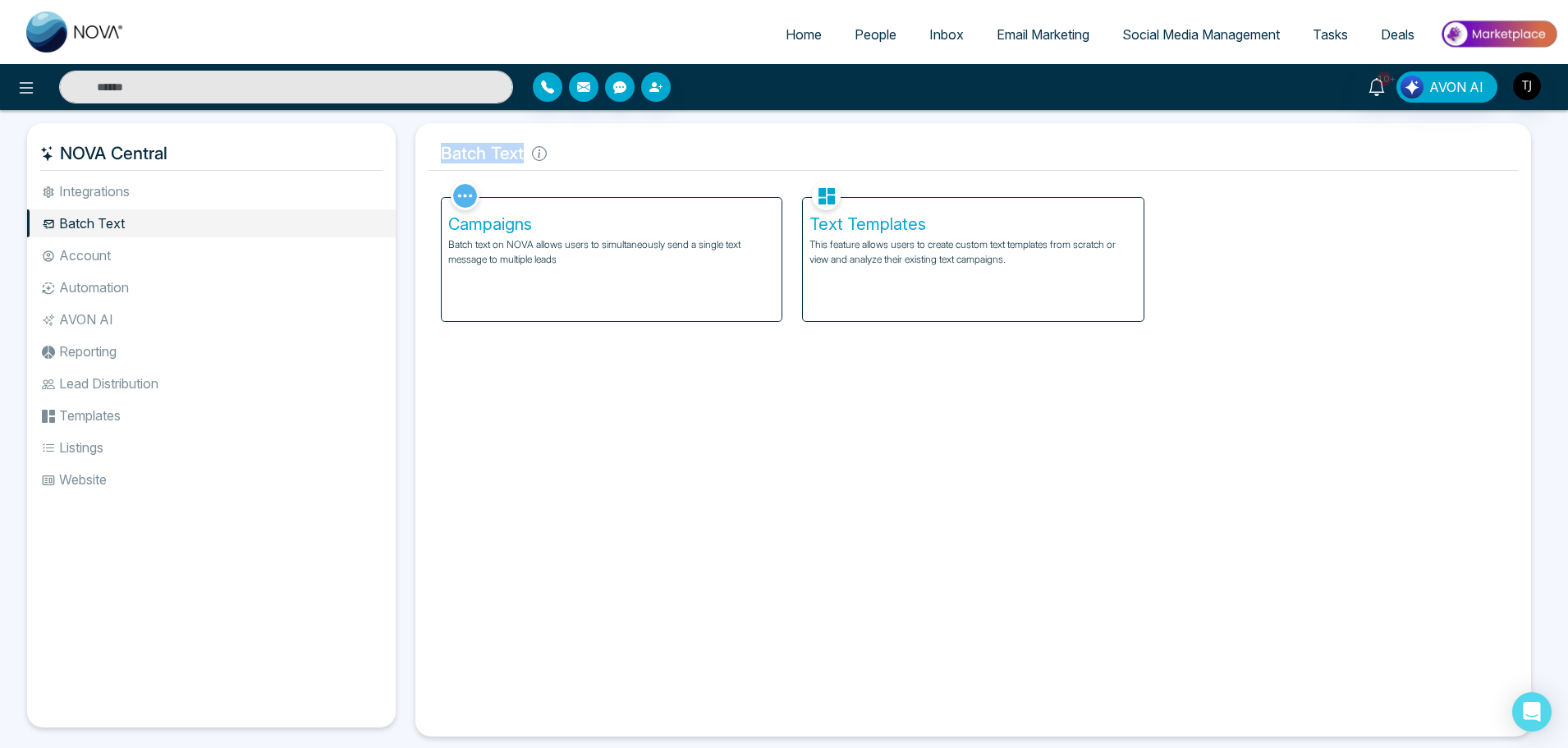
drag, startPoint x: 528, startPoint y: 158, endPoint x: 419, endPoint y: 156, distance: 109.0
click at [419, 156] on div "Batch Text Facebook NOVACRM enables users to connect to Facebook to schedule so…" at bounding box center [973, 430] width 1115 height 614
click at [108, 325] on li "AVON AI" at bounding box center [211, 319] width 369 height 28
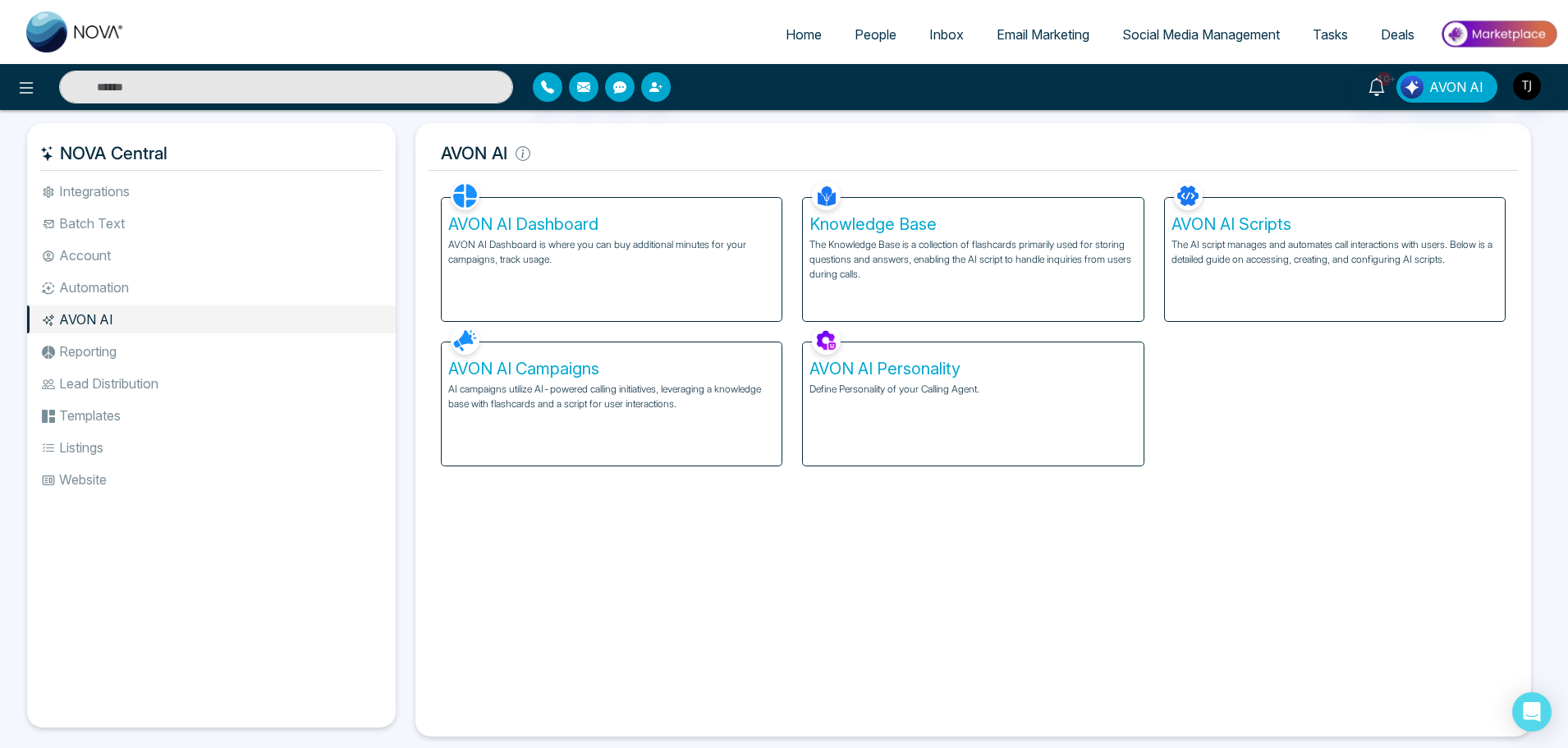
click at [126, 384] on li "Lead Distribution" at bounding box center [211, 384] width 369 height 28
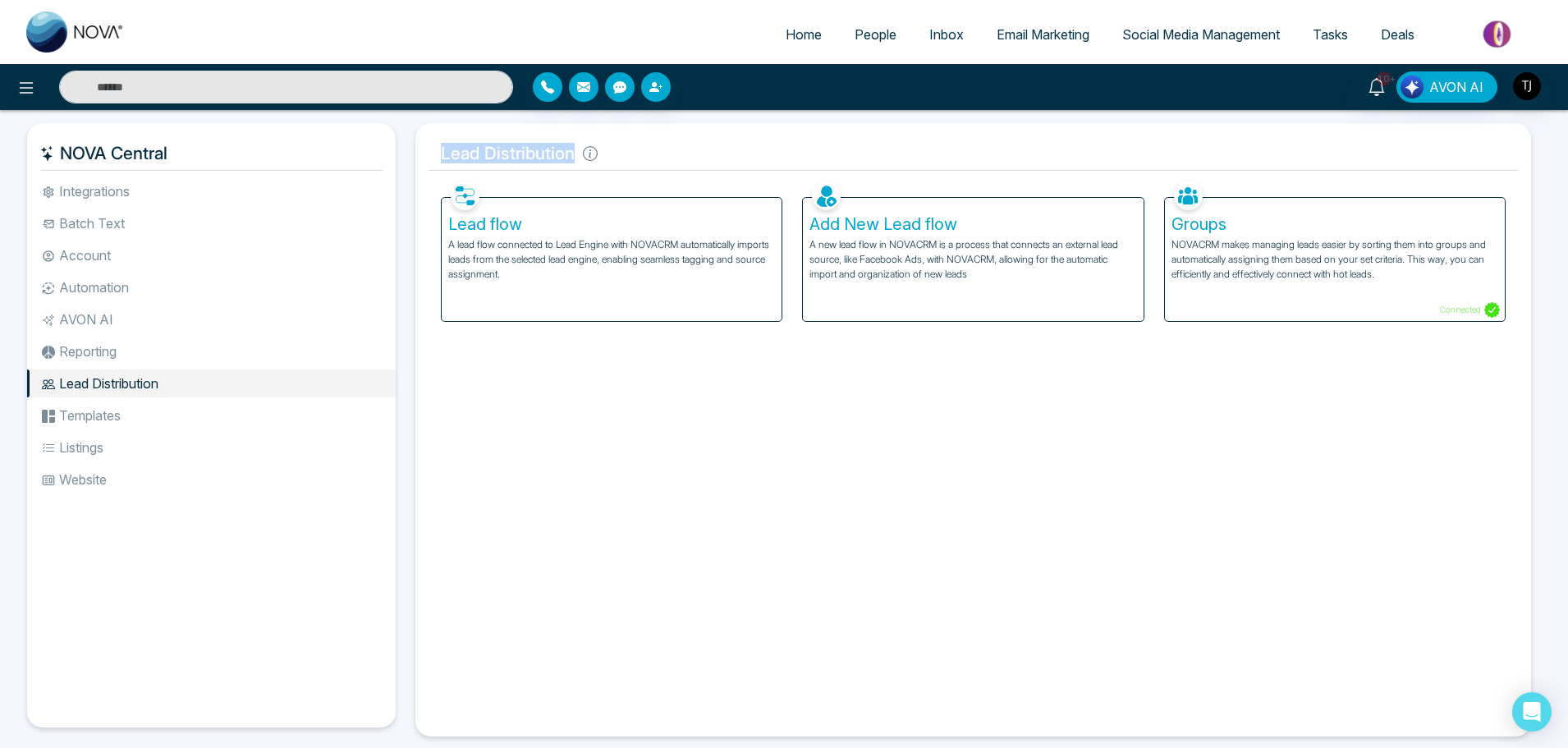
drag, startPoint x: 572, startPoint y: 156, endPoint x: 439, endPoint y: 147, distance: 133.3
click at [439, 147] on h5 "Lead Distribution" at bounding box center [973, 153] width 1089 height 34
click at [107, 419] on li "Templates" at bounding box center [211, 416] width 369 height 28
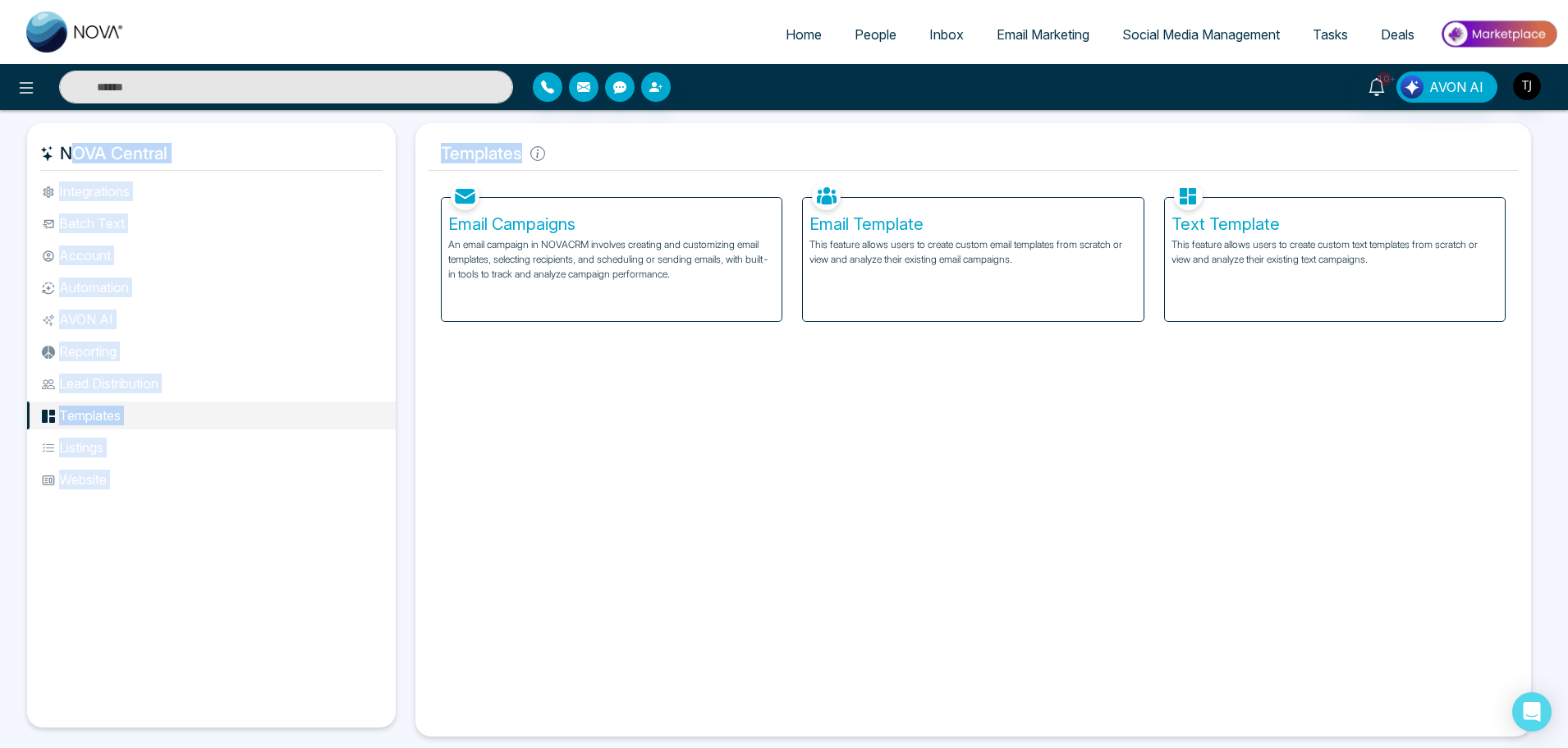
drag, startPoint x: 521, startPoint y: 156, endPoint x: 385, endPoint y: 146, distance: 136.4
click at [387, 146] on div "NOVA Central Integrations Batch Text Account Automation AVON AI Reporting Lead …" at bounding box center [784, 430] width 1514 height 614
click at [501, 151] on h5 "Templates" at bounding box center [973, 153] width 1089 height 34
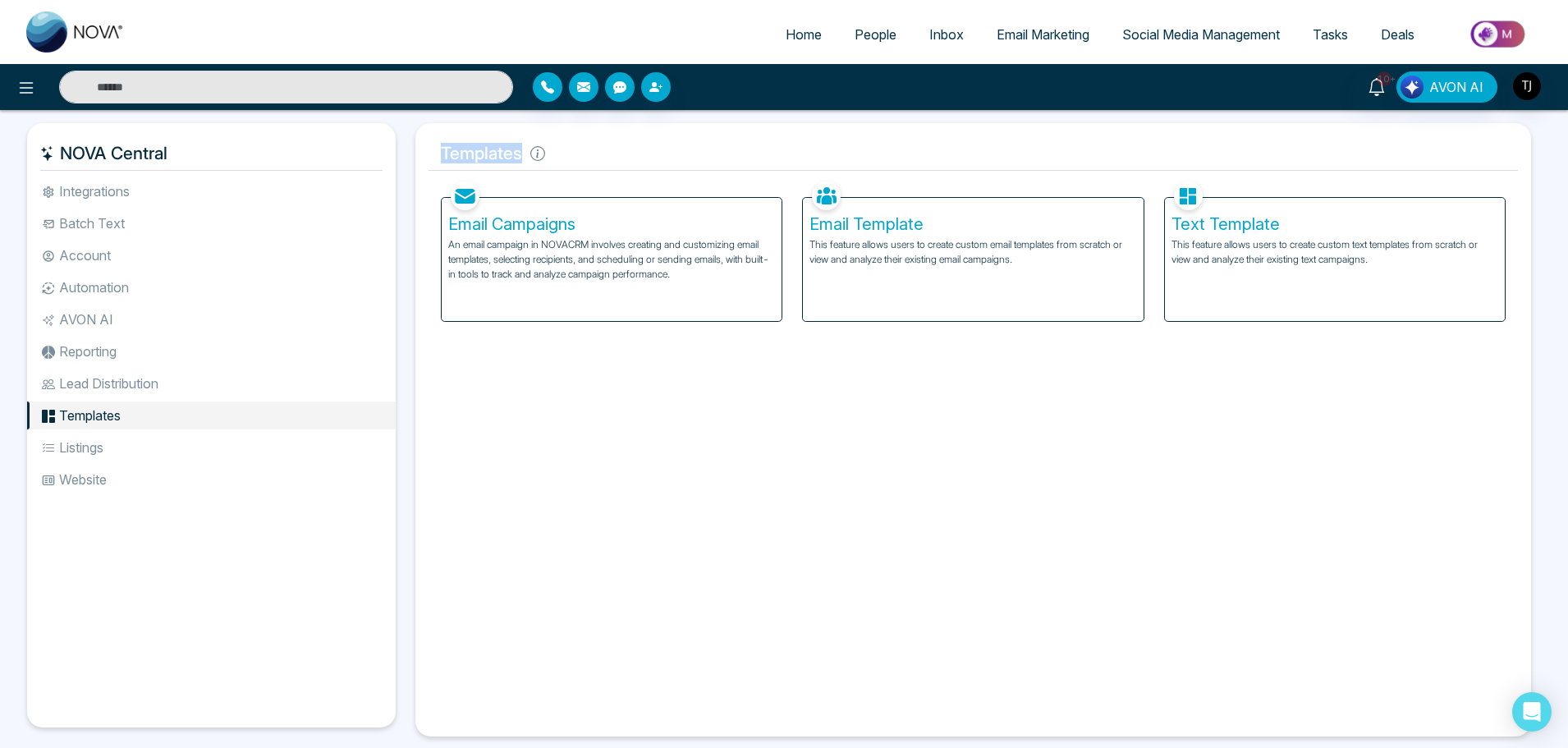
drag, startPoint x: 519, startPoint y: 149, endPoint x: 432, endPoint y: 149, distance: 87.0
click at [432, 149] on h5 "Templates" at bounding box center [973, 153] width 1089 height 34
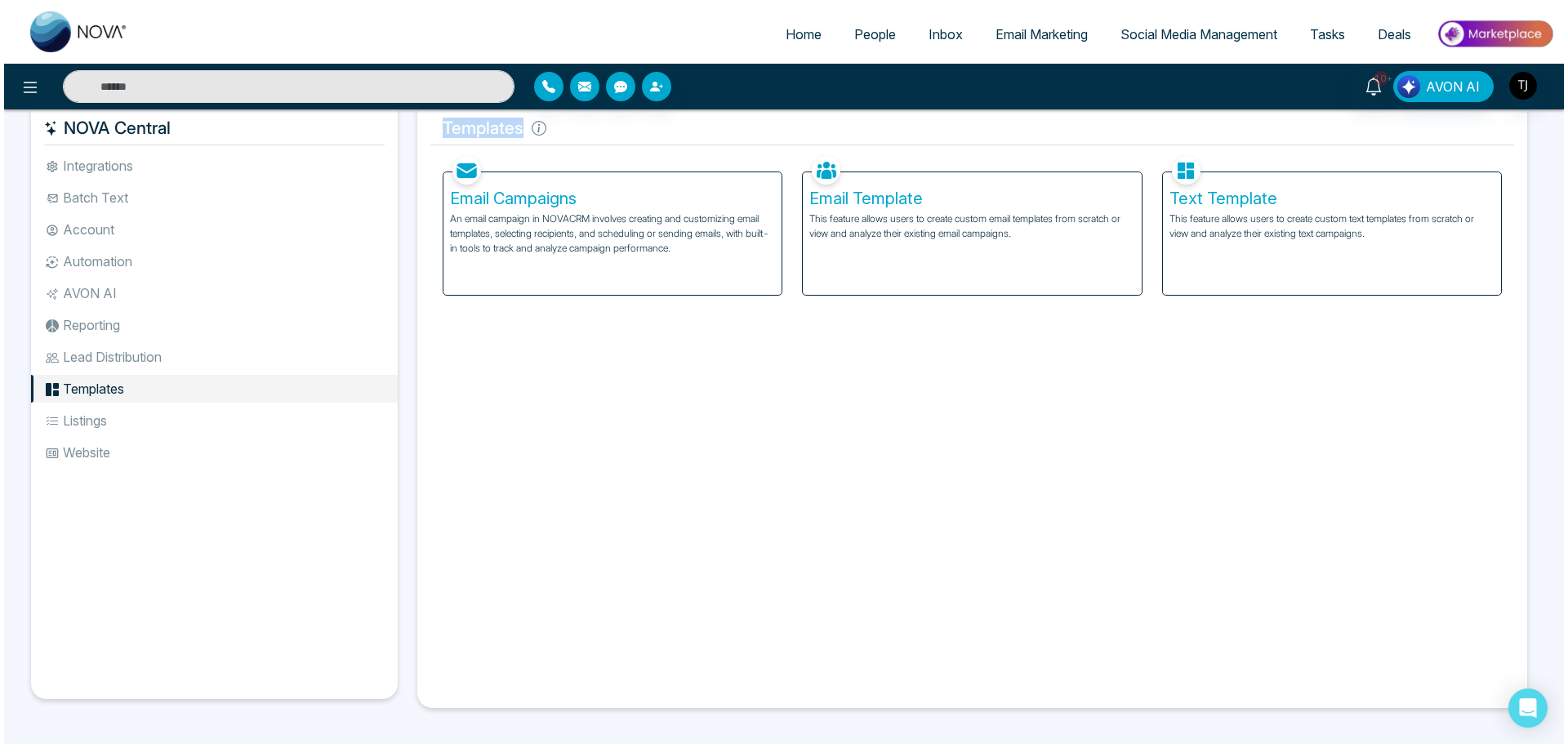
scroll to position [26, 0]
click at [27, 92] on icon at bounding box center [26, 87] width 14 height 11
